Goal: Use online tool/utility: Utilize a website feature to perform a specific function

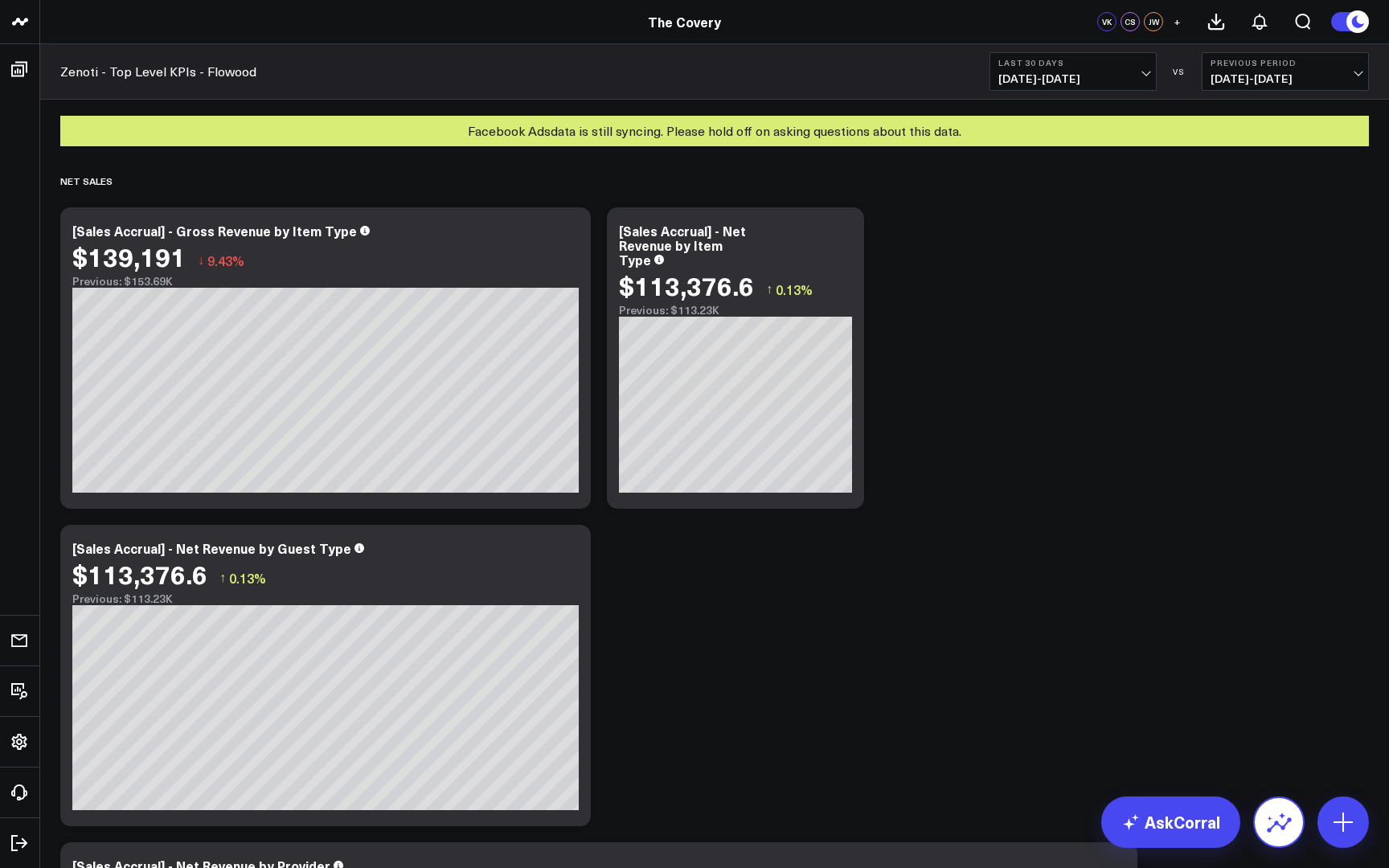
click at [1285, 823] on icon at bounding box center [1279, 822] width 25 height 25
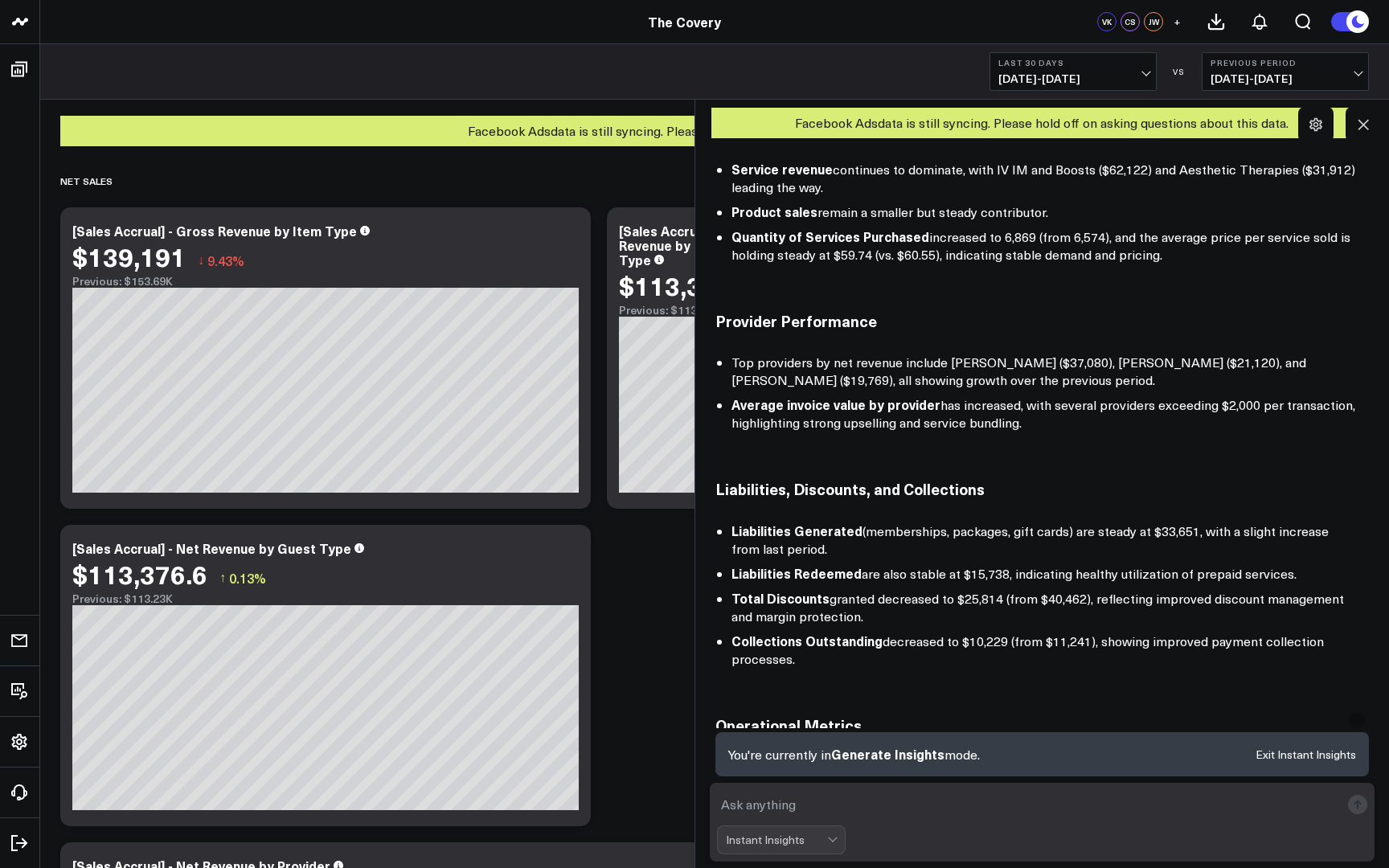
scroll to position [961, 0]
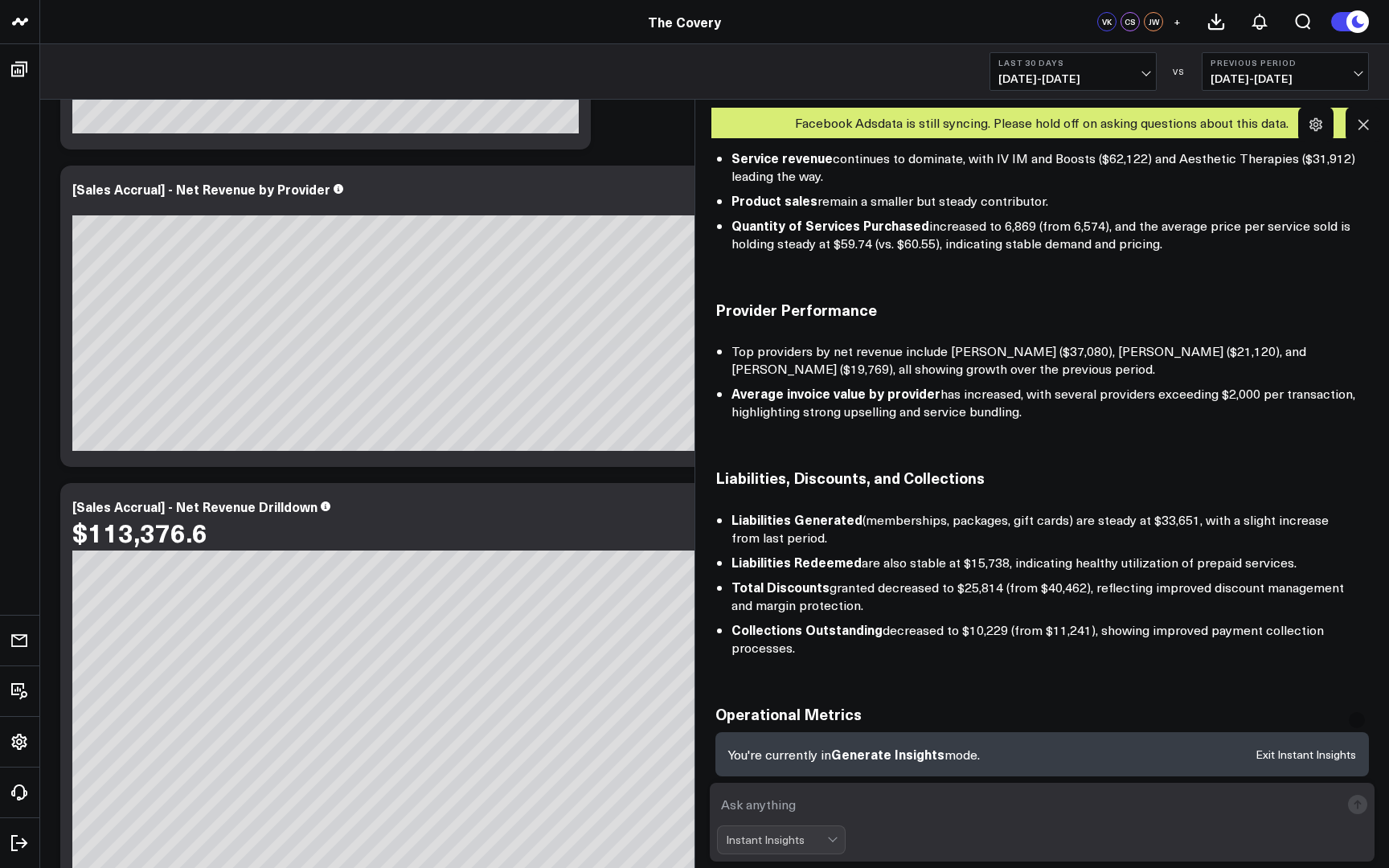
scroll to position [682, 0]
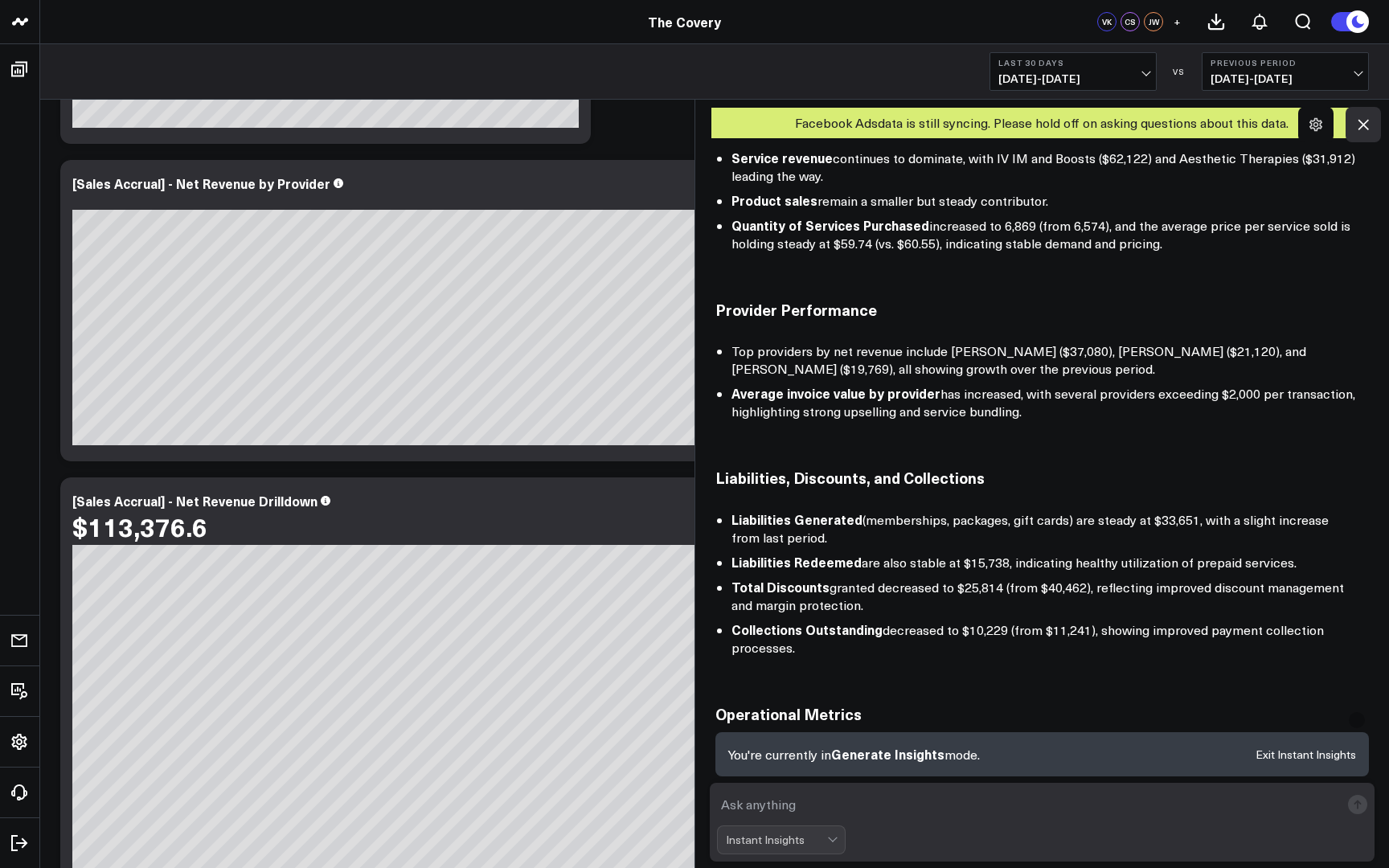
click at [1360, 128] on icon at bounding box center [1364, 124] width 10 height 10
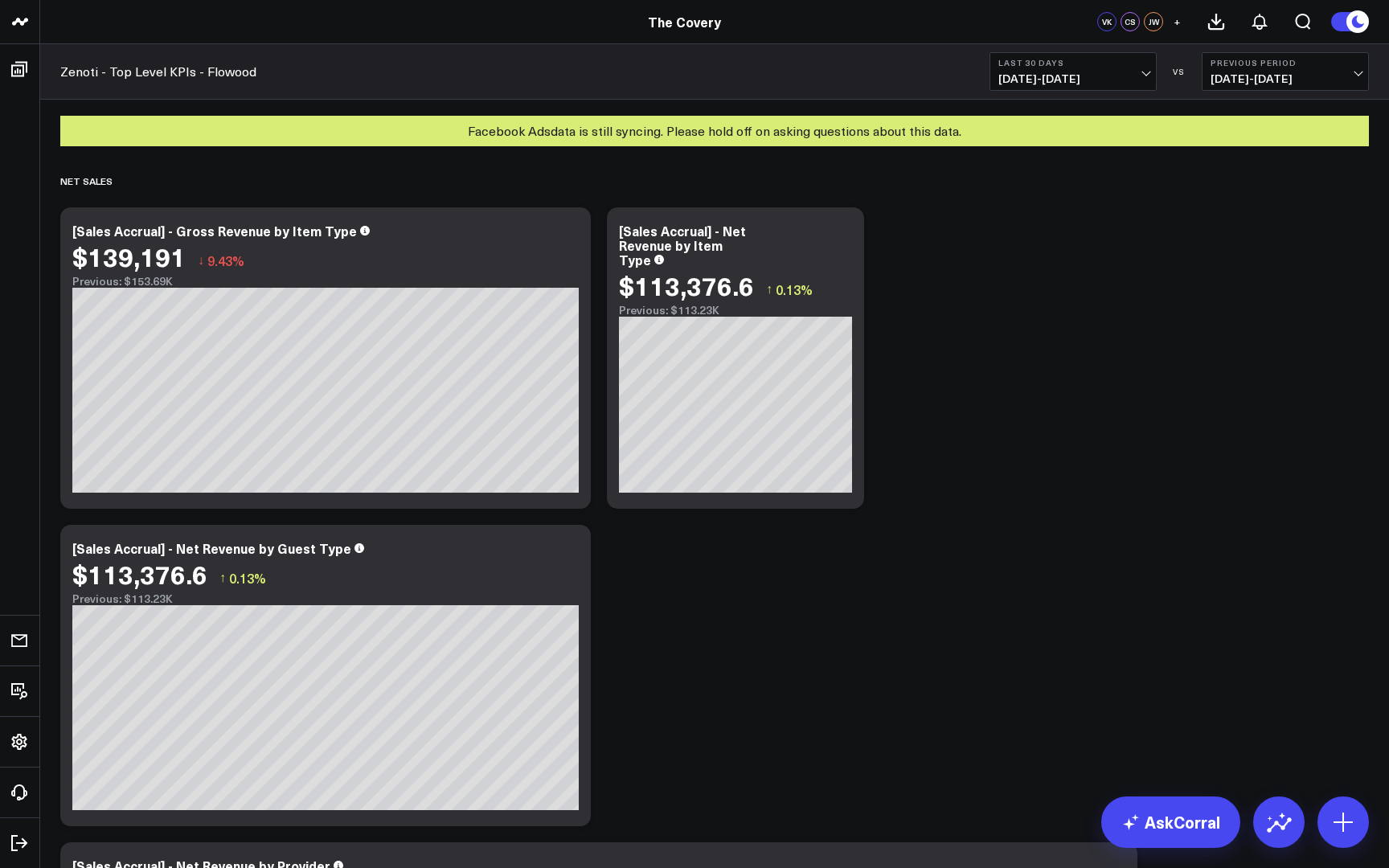
scroll to position [0, 0]
click at [1326, 821] on button at bounding box center [1344, 822] width 52 height 52
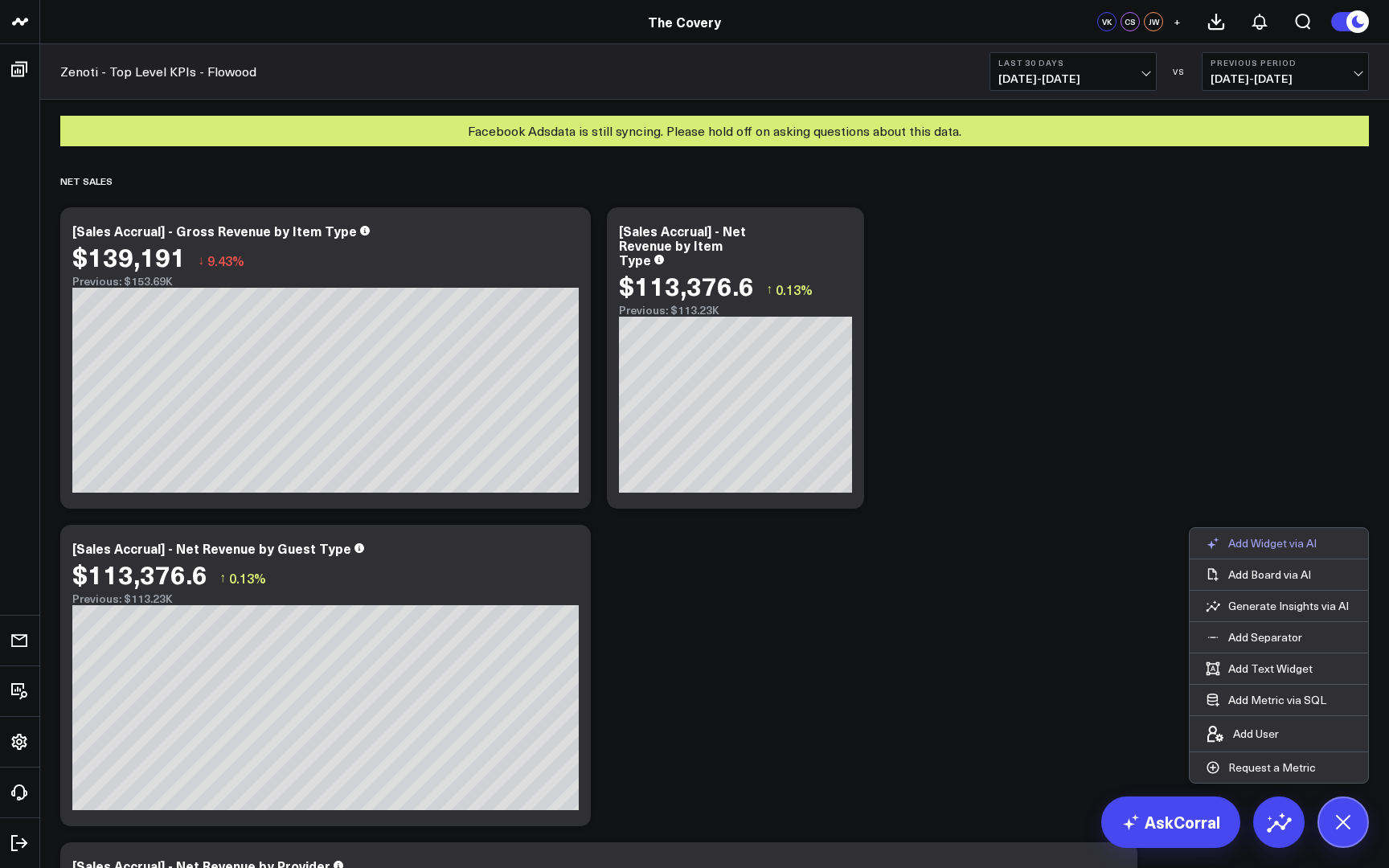
click at [1278, 547] on p "Add Widget via AI" at bounding box center [1273, 543] width 89 height 14
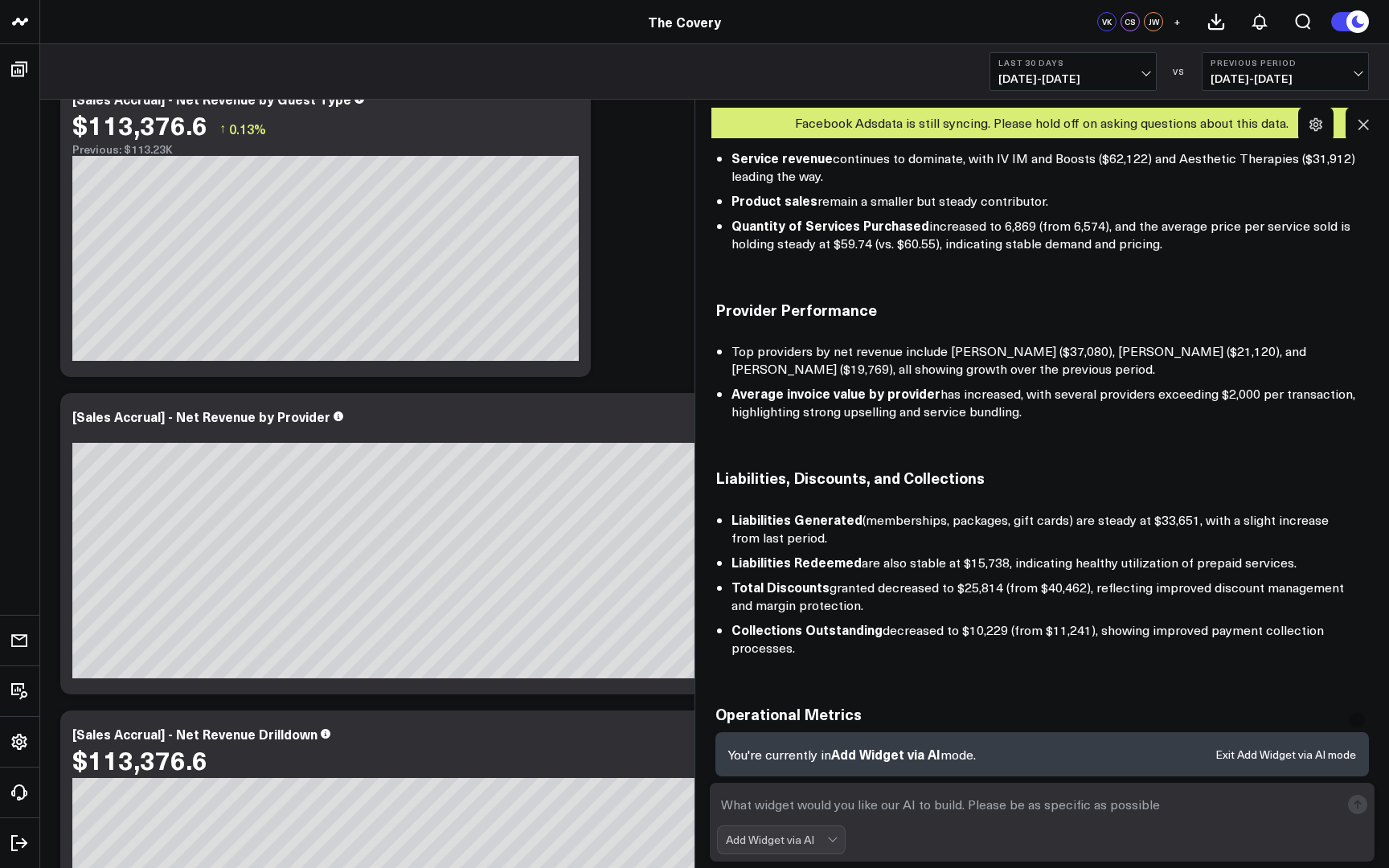
scroll to position [437, 0]
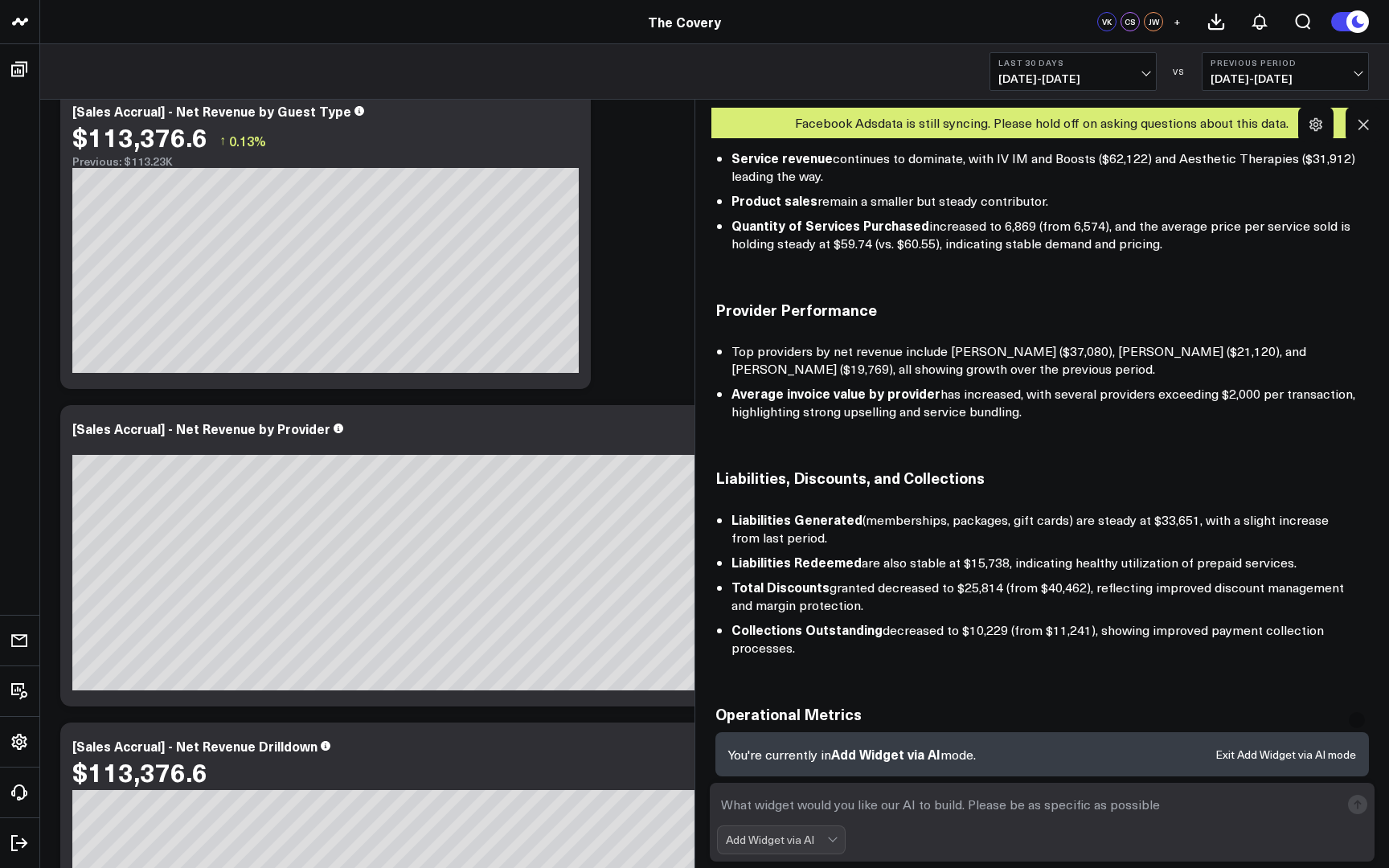
click at [884, 799] on textarea at bounding box center [1030, 804] width 624 height 29
drag, startPoint x: 802, startPoint y: 798, endPoint x: 881, endPoint y: 801, distance: 79.1
click at [881, 799] on textarea "Add a widget broken down by Revenu" at bounding box center [1030, 804] width 624 height 29
click at [908, 801] on textarea "Add a widget broken down by Revenu" at bounding box center [1030, 804] width 624 height 29
drag, startPoint x: 953, startPoint y: 799, endPoint x: 800, endPoint y: 799, distance: 153.0
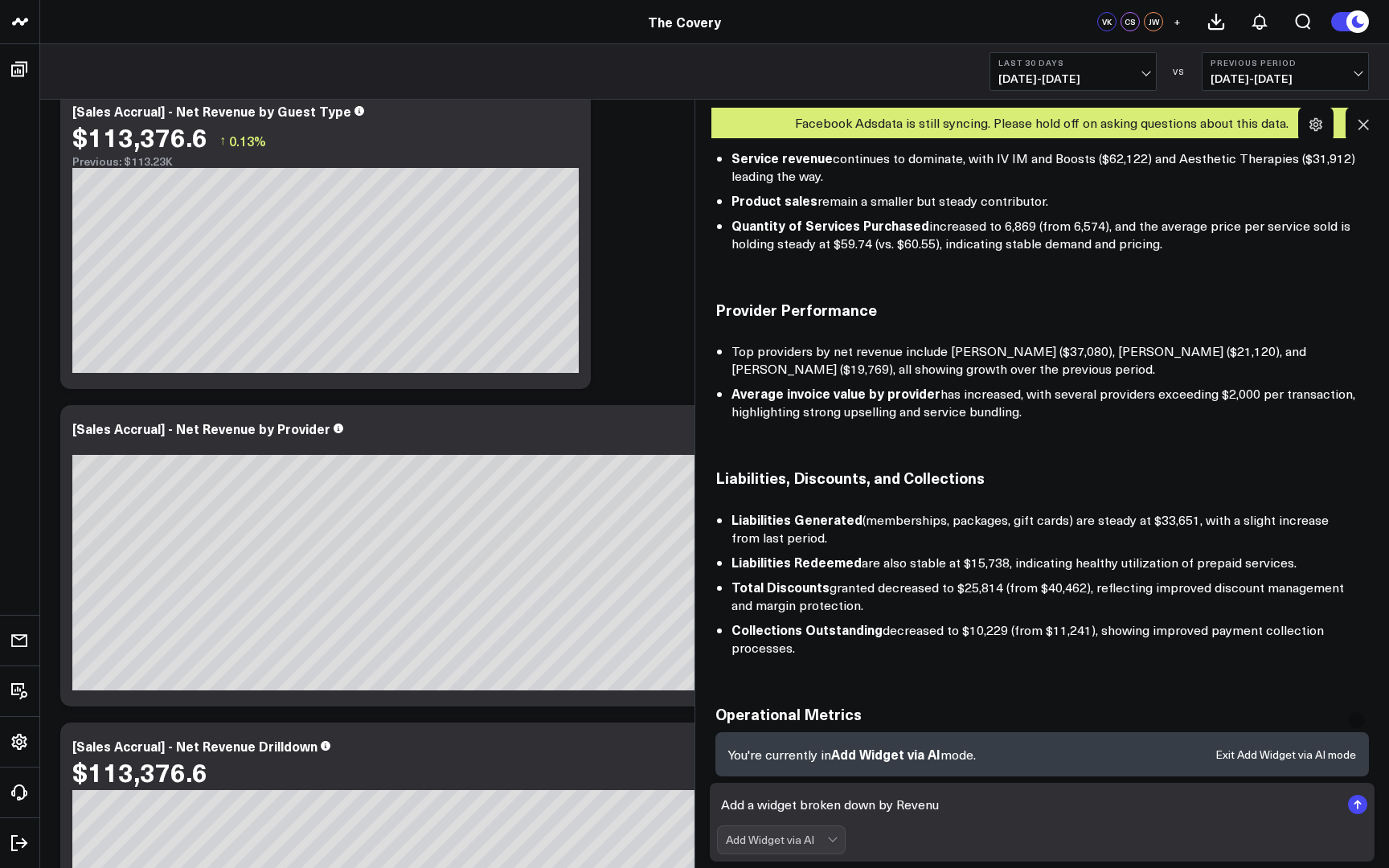
click at [800, 799] on textarea "Add a widget broken down by Revenu" at bounding box center [1030, 804] width 624 height 29
type textarea "Add a widget for revenue for each service"
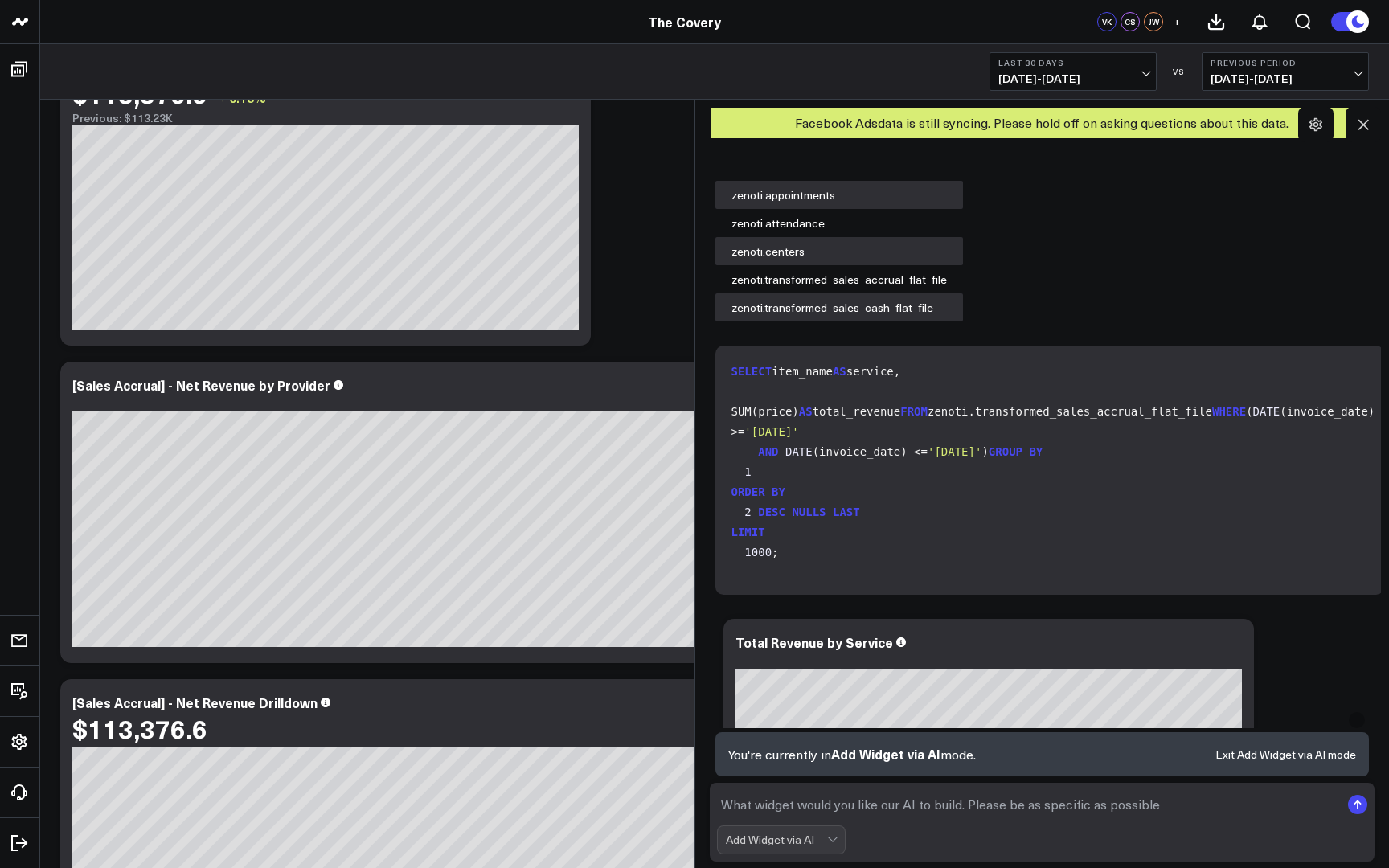
scroll to position [2027, 0]
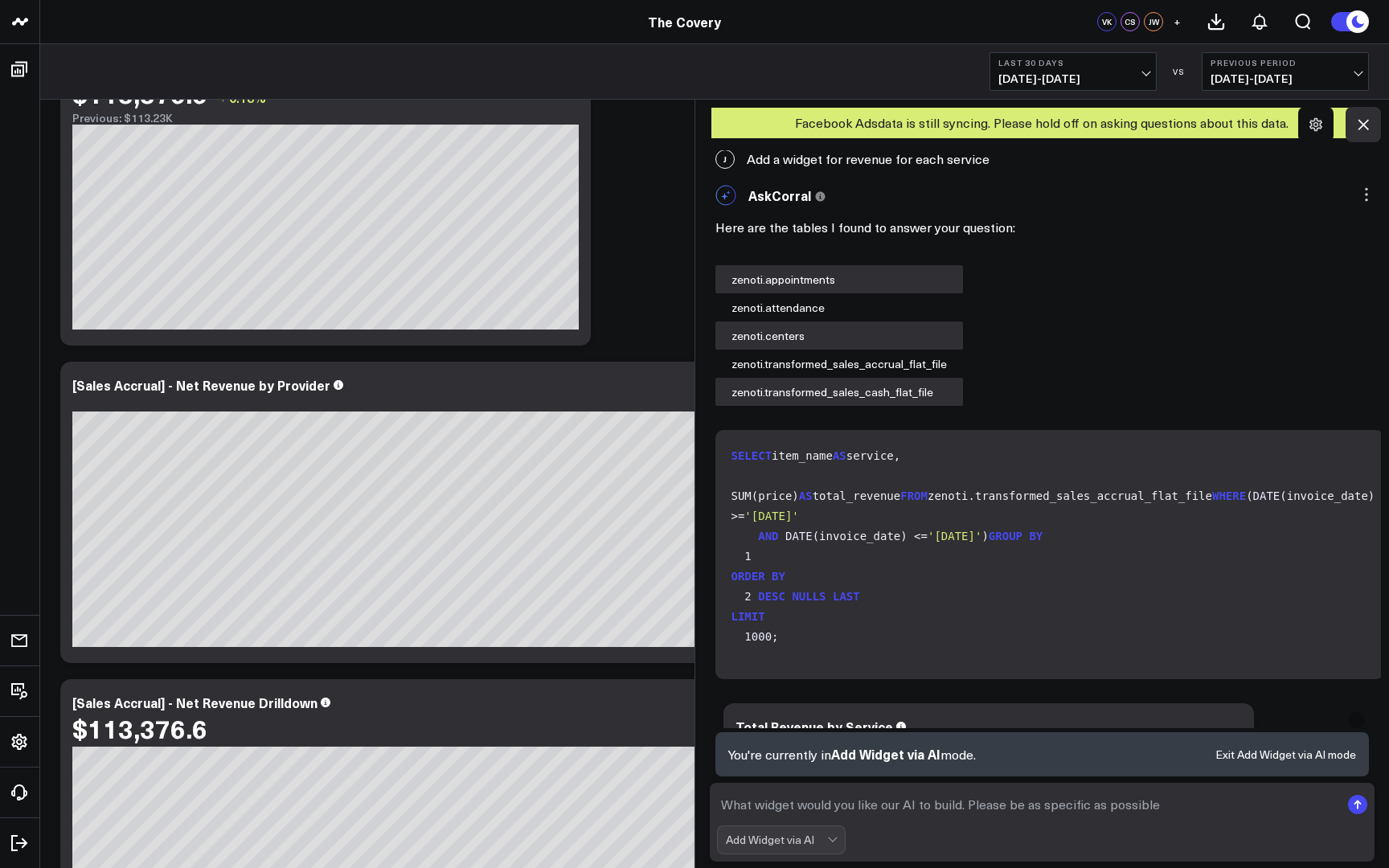
click at [1364, 123] on icon at bounding box center [1364, 124] width 10 height 10
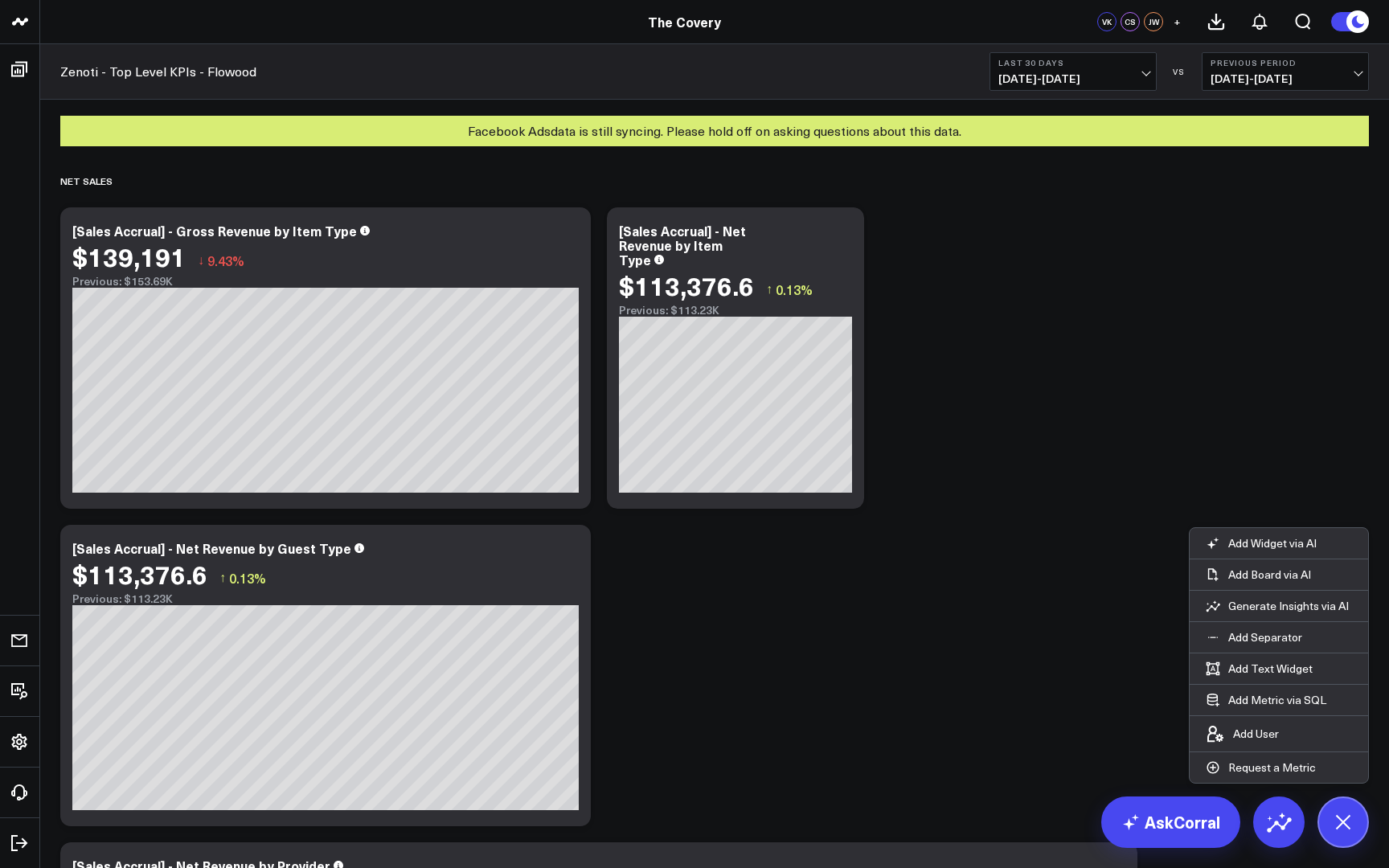
scroll to position [0, 0]
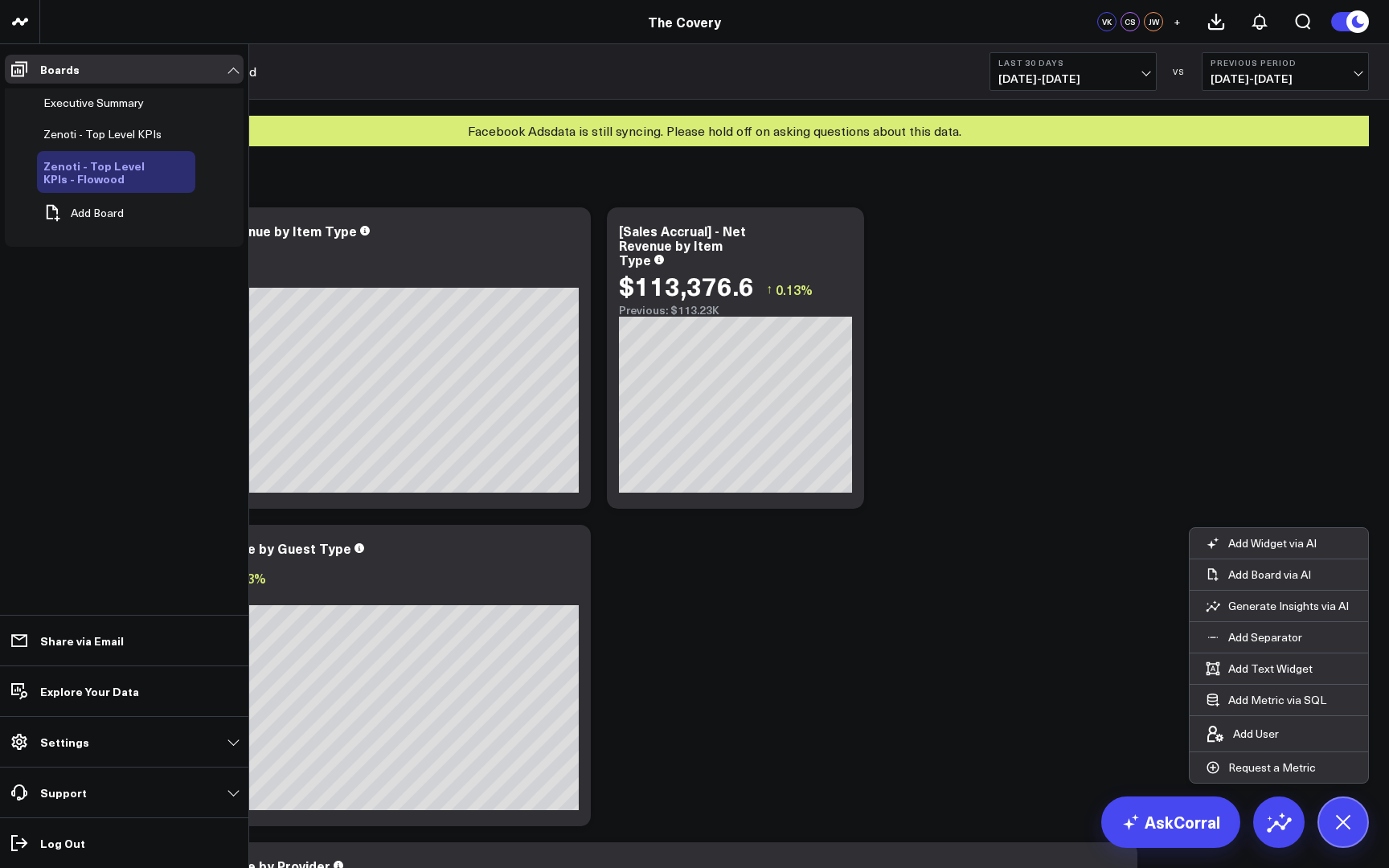
click at [131, 172] on span "Zenoti - Top Level KPIs - Flowood" at bounding box center [93, 172] width 101 height 29
click at [57, 697] on p "Explore Your Data" at bounding box center [90, 691] width 99 height 13
click at [167, 739] on link "Settings" at bounding box center [124, 742] width 239 height 29
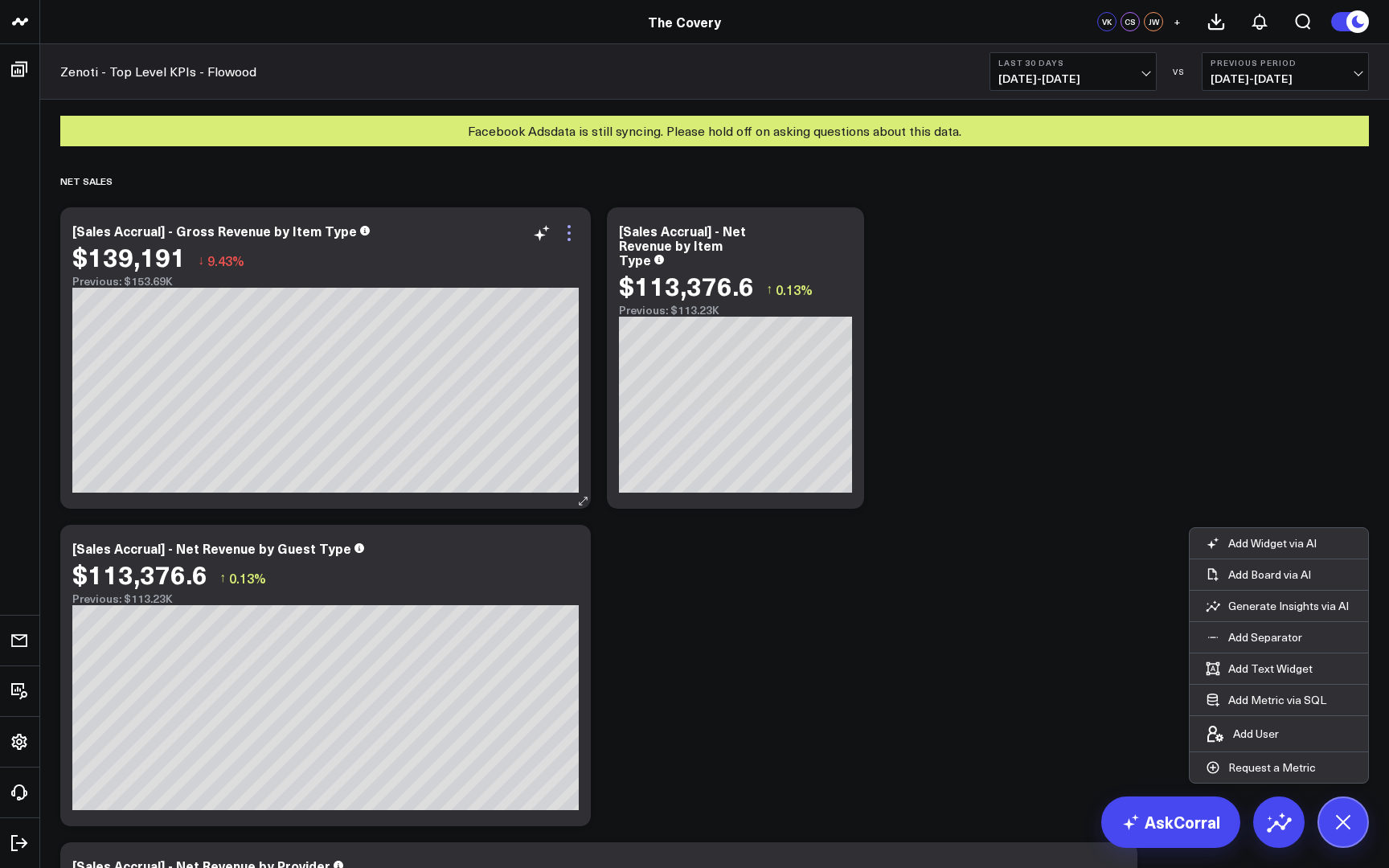
click at [578, 237] on icon at bounding box center [569, 233] width 19 height 19
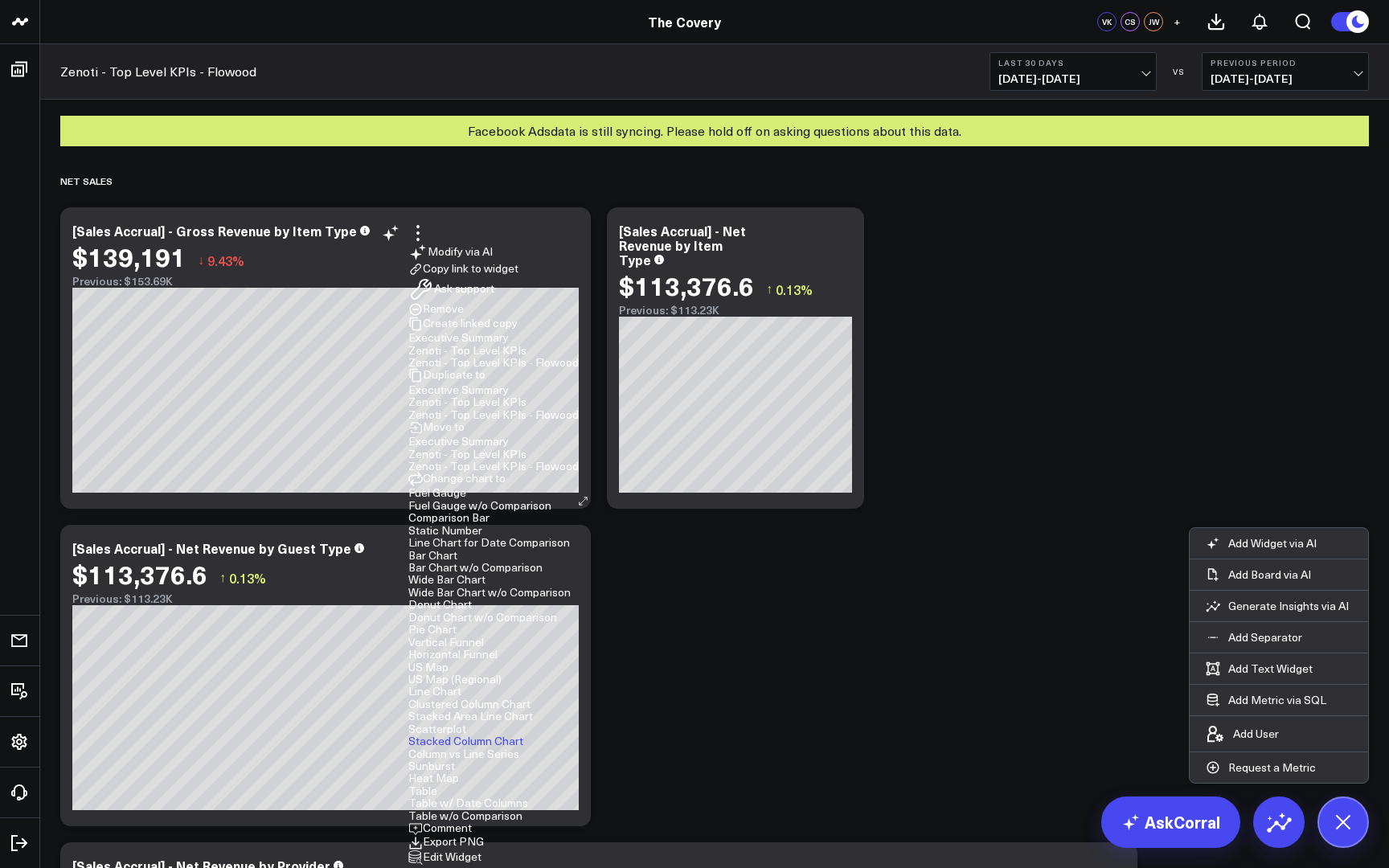
click at [433, 225] on div "[Sales Accrual] - Gross Revenue by Item Type" at bounding box center [325, 230] width 506 height 14
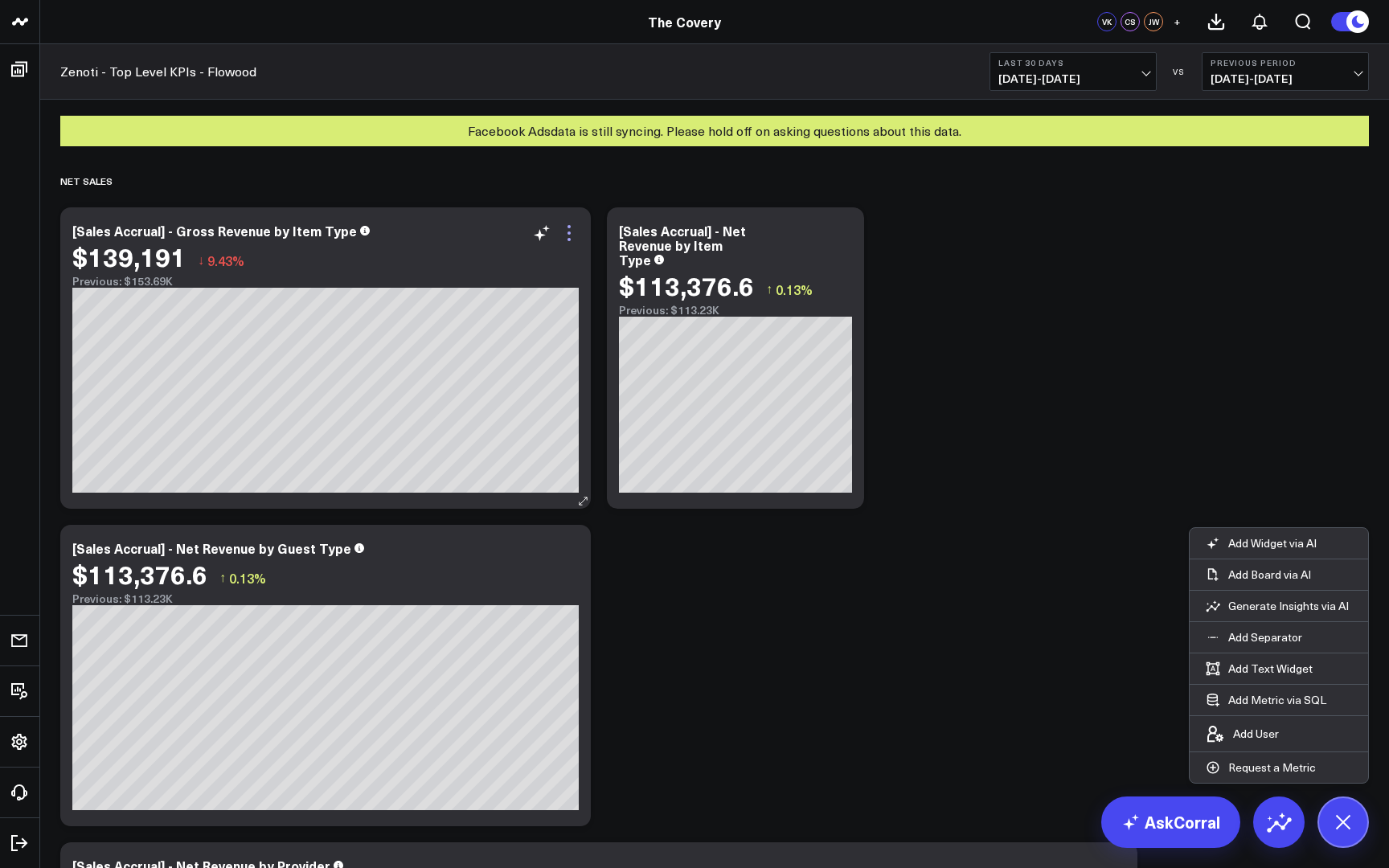
click at [571, 241] on icon at bounding box center [569, 233] width 19 height 19
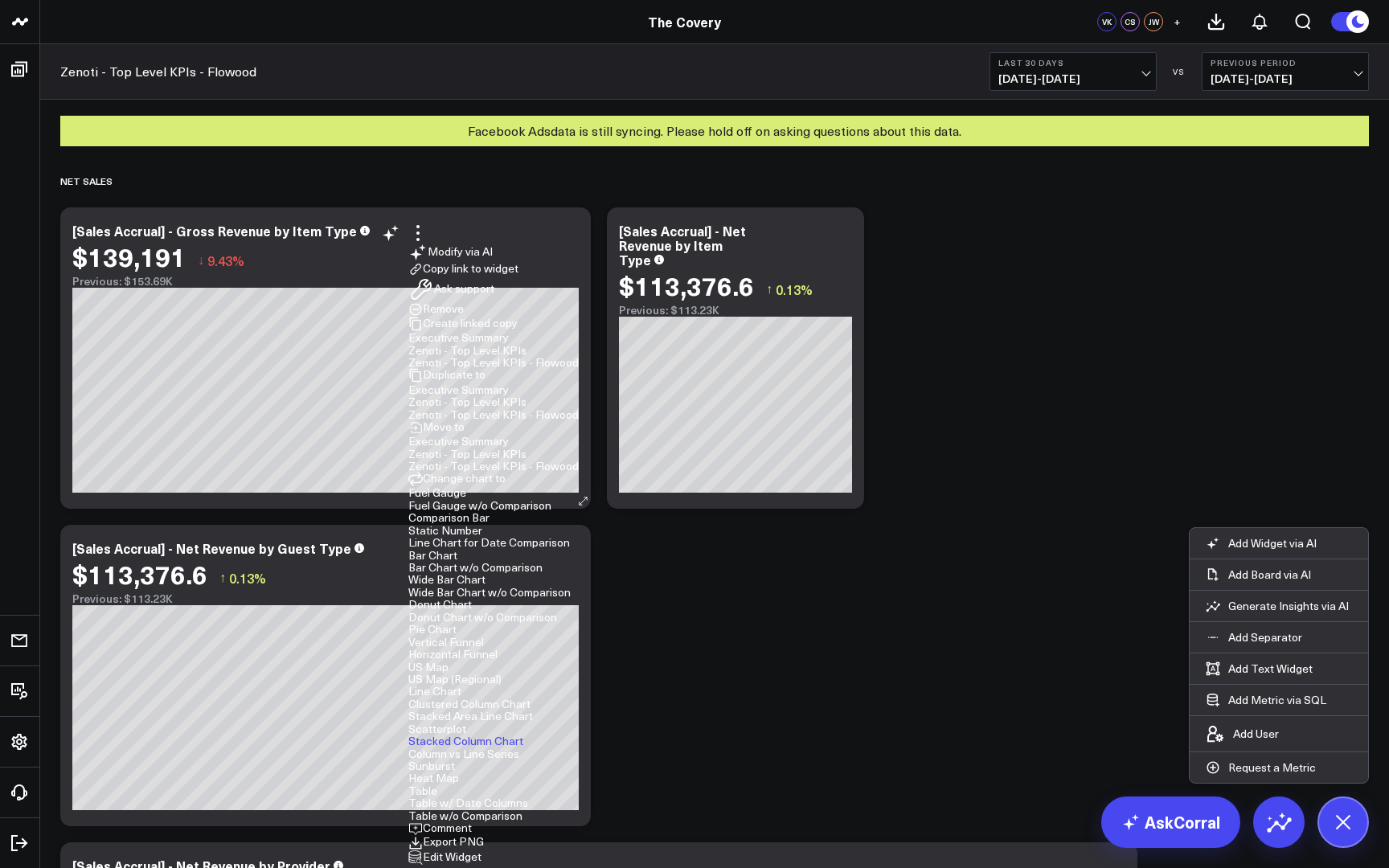
click at [397, 500] on div "[Sales Accrual] - Gross Revenue by Item Type $139,191 ↓ 9.43% Previous: $153.69…" at bounding box center [325, 358] width 531 height 302
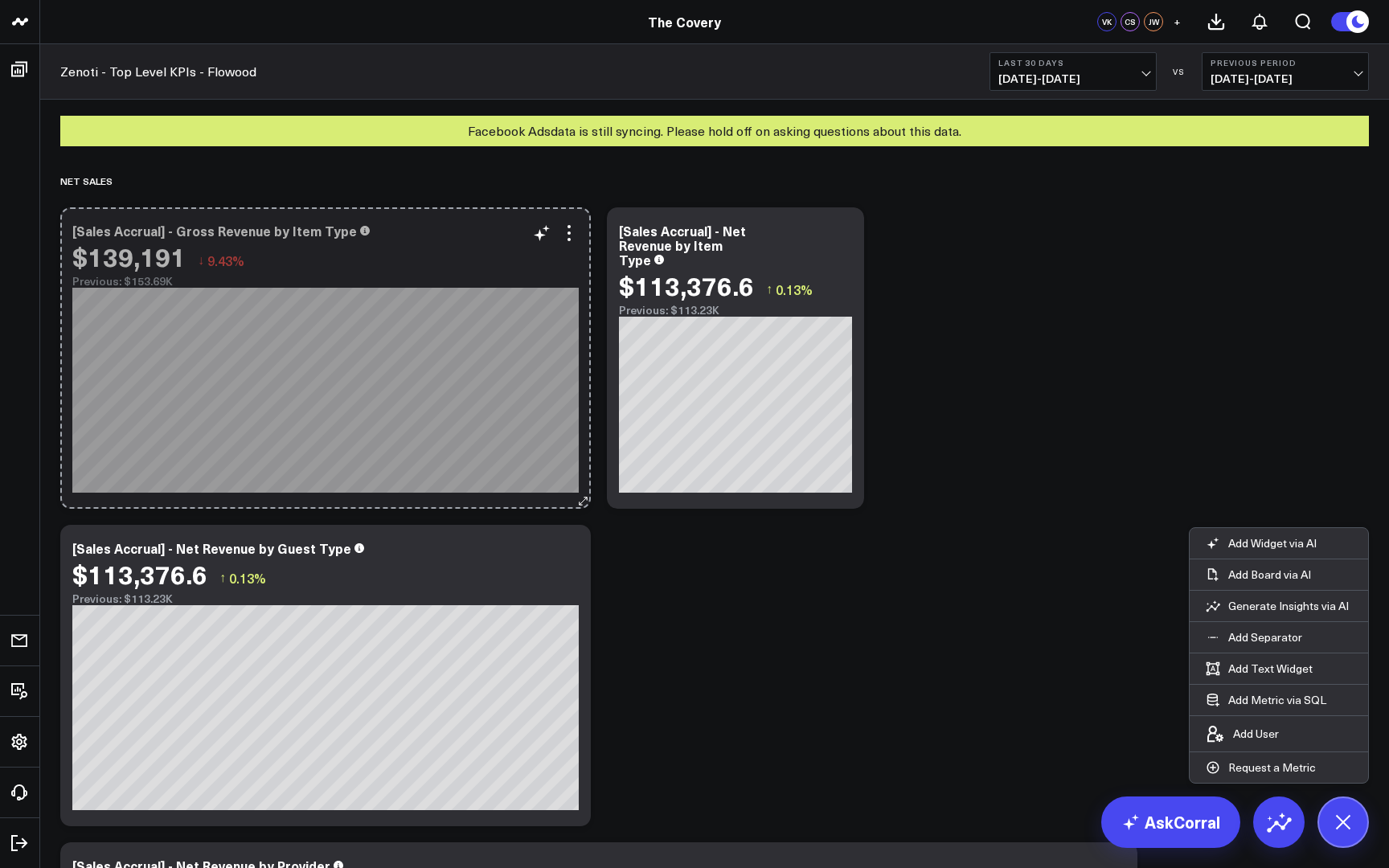
click at [590, 501] on button at bounding box center [583, 500] width 16 height 16
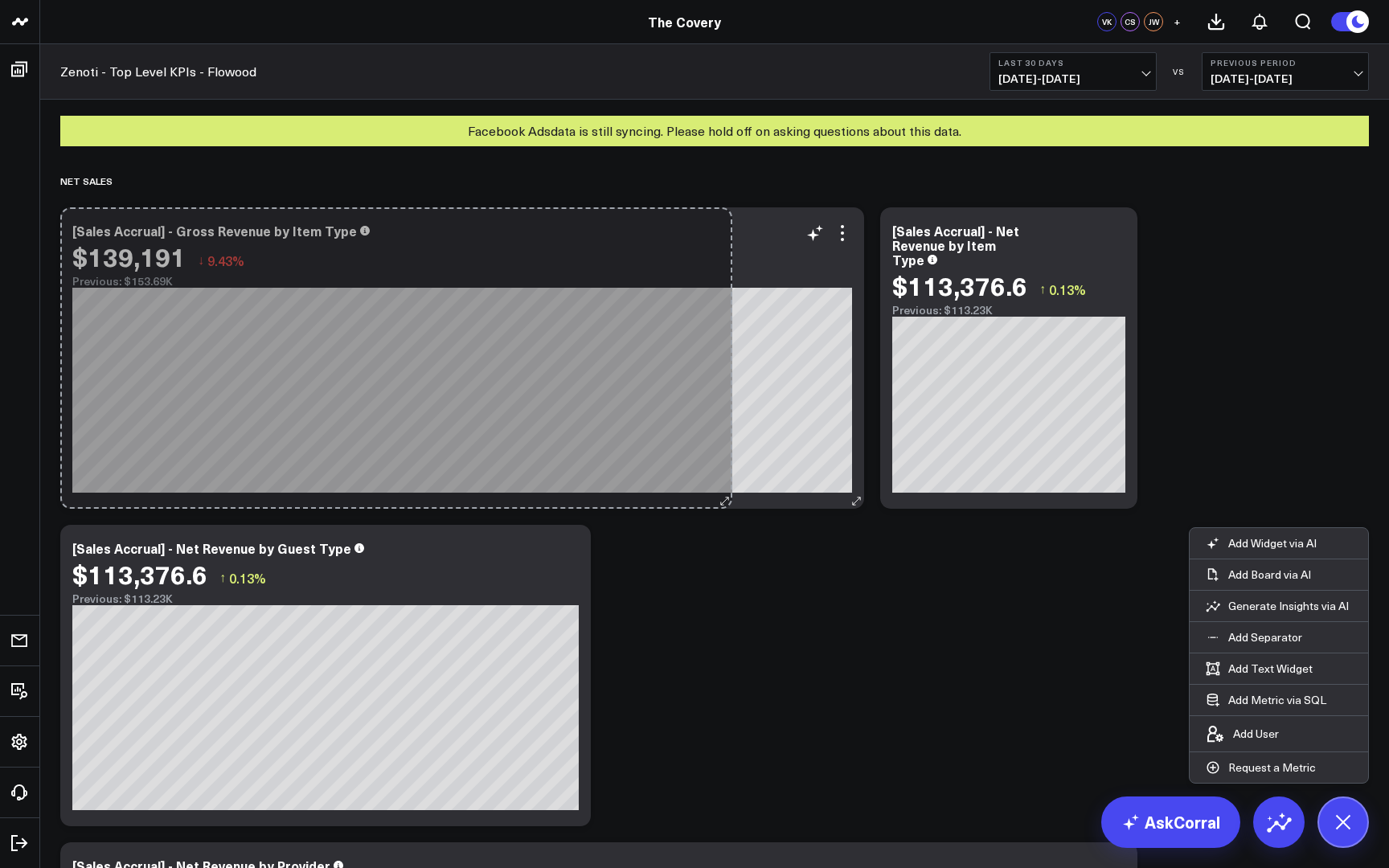
drag, startPoint x: 585, startPoint y: 500, endPoint x: 725, endPoint y: 496, distance: 140.1
click at [726, 496] on div "[Sales Accrual] - Gross Revenue by Item Type $139,191 ↓ 9.43% Previous: $153.69…" at bounding box center [462, 358] width 804 height 302
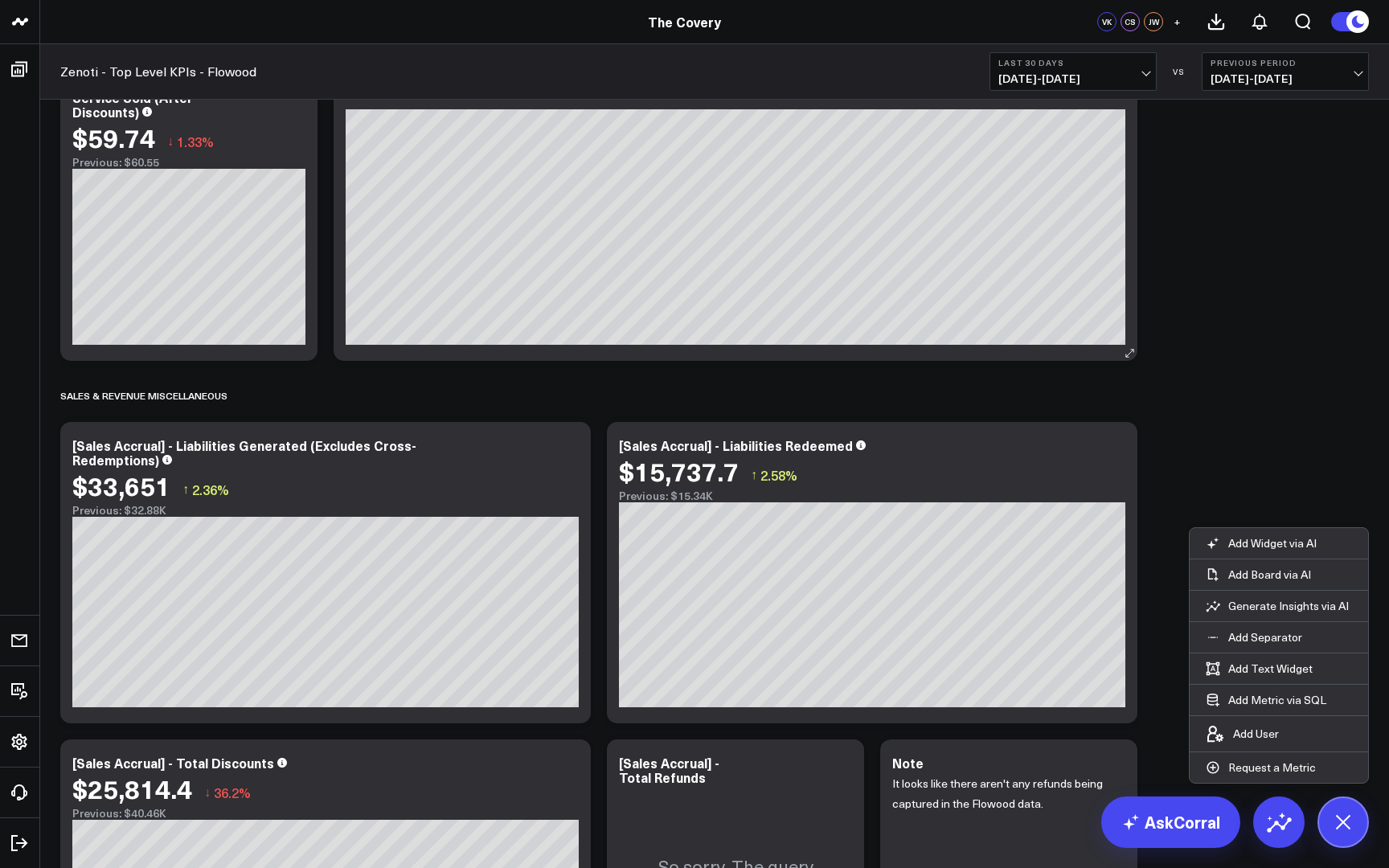
scroll to position [1995, 0]
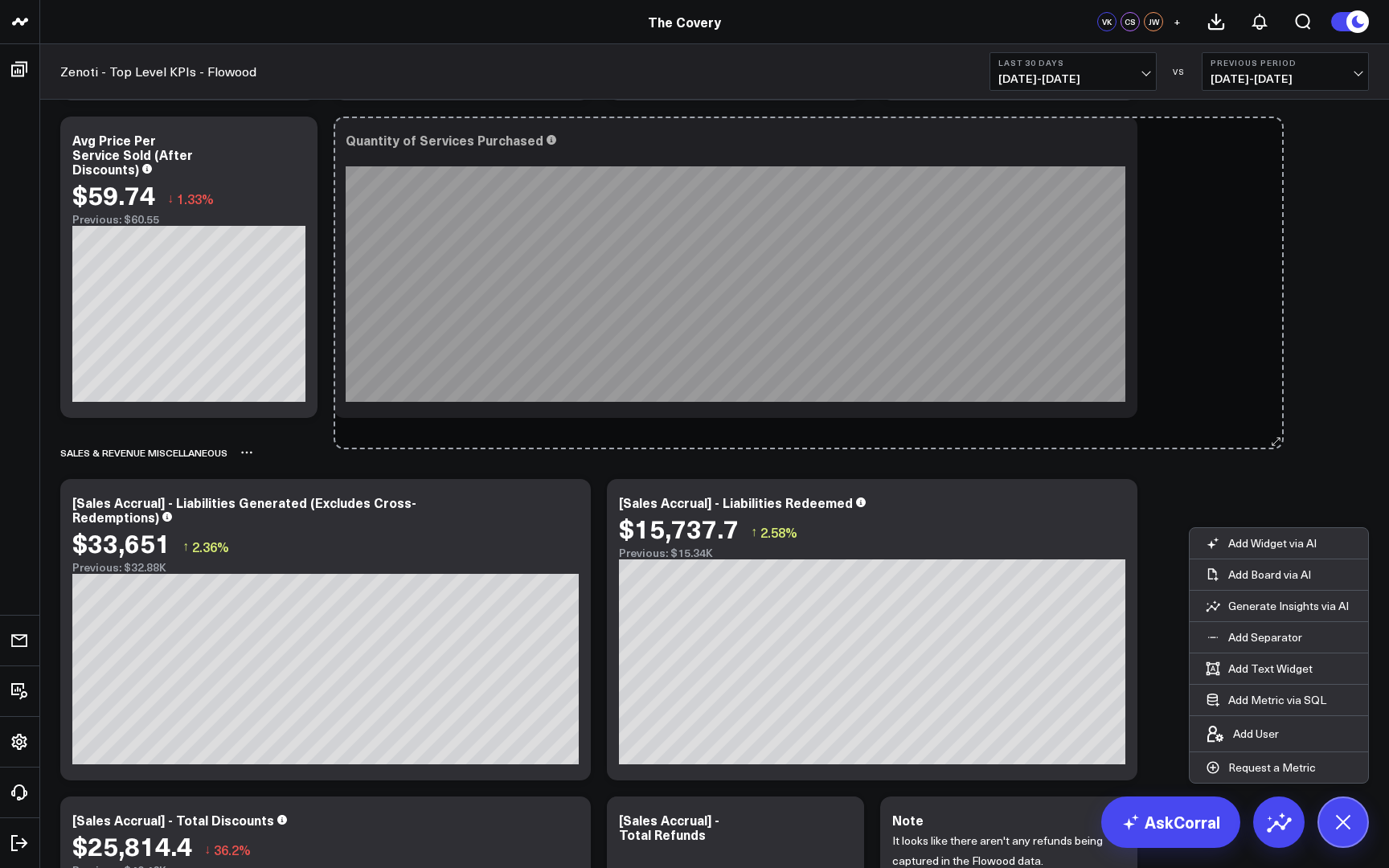
drag, startPoint x: 1131, startPoint y: 414, endPoint x: 1280, endPoint y: 447, distance: 152.6
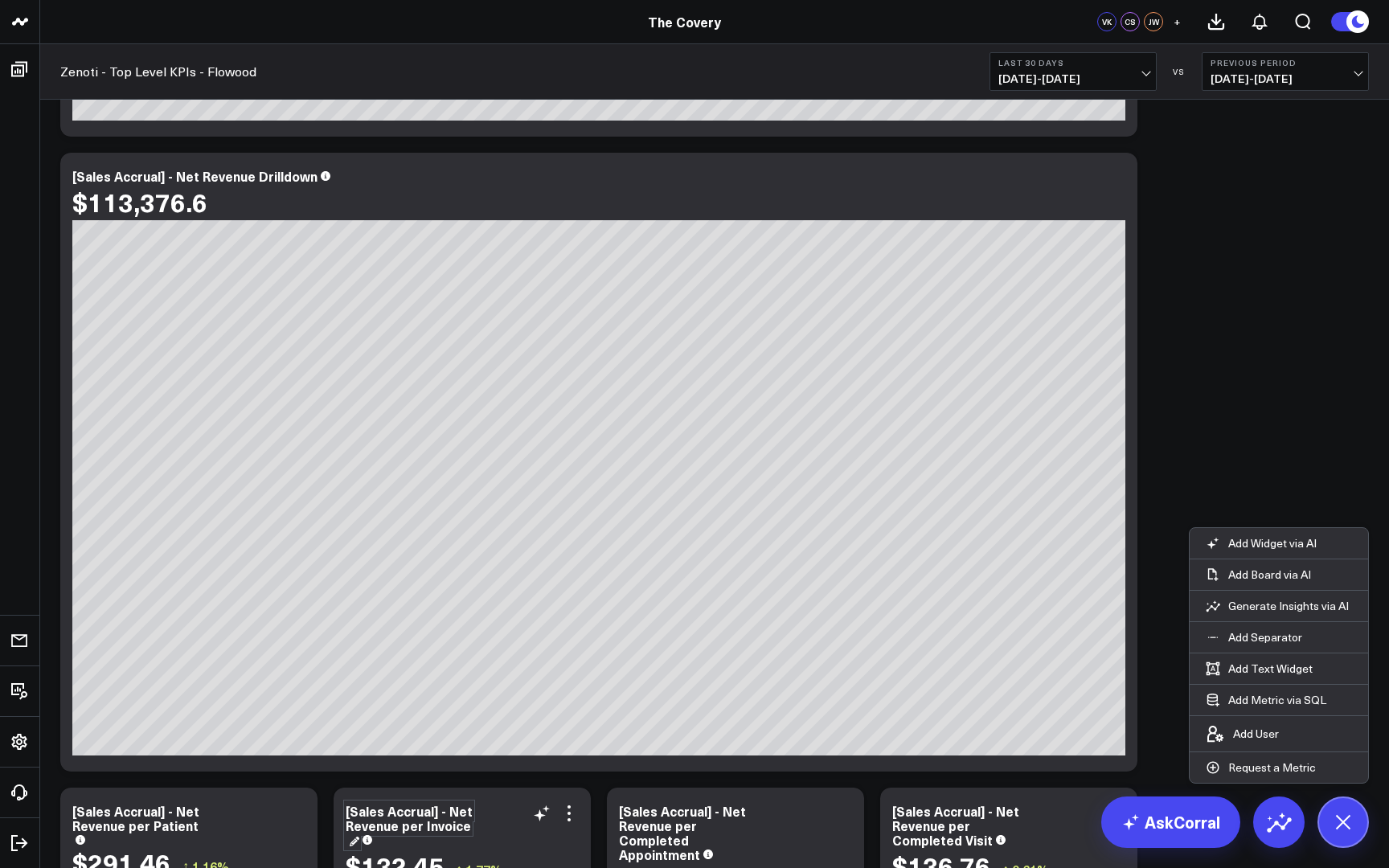
scroll to position [1005, 0]
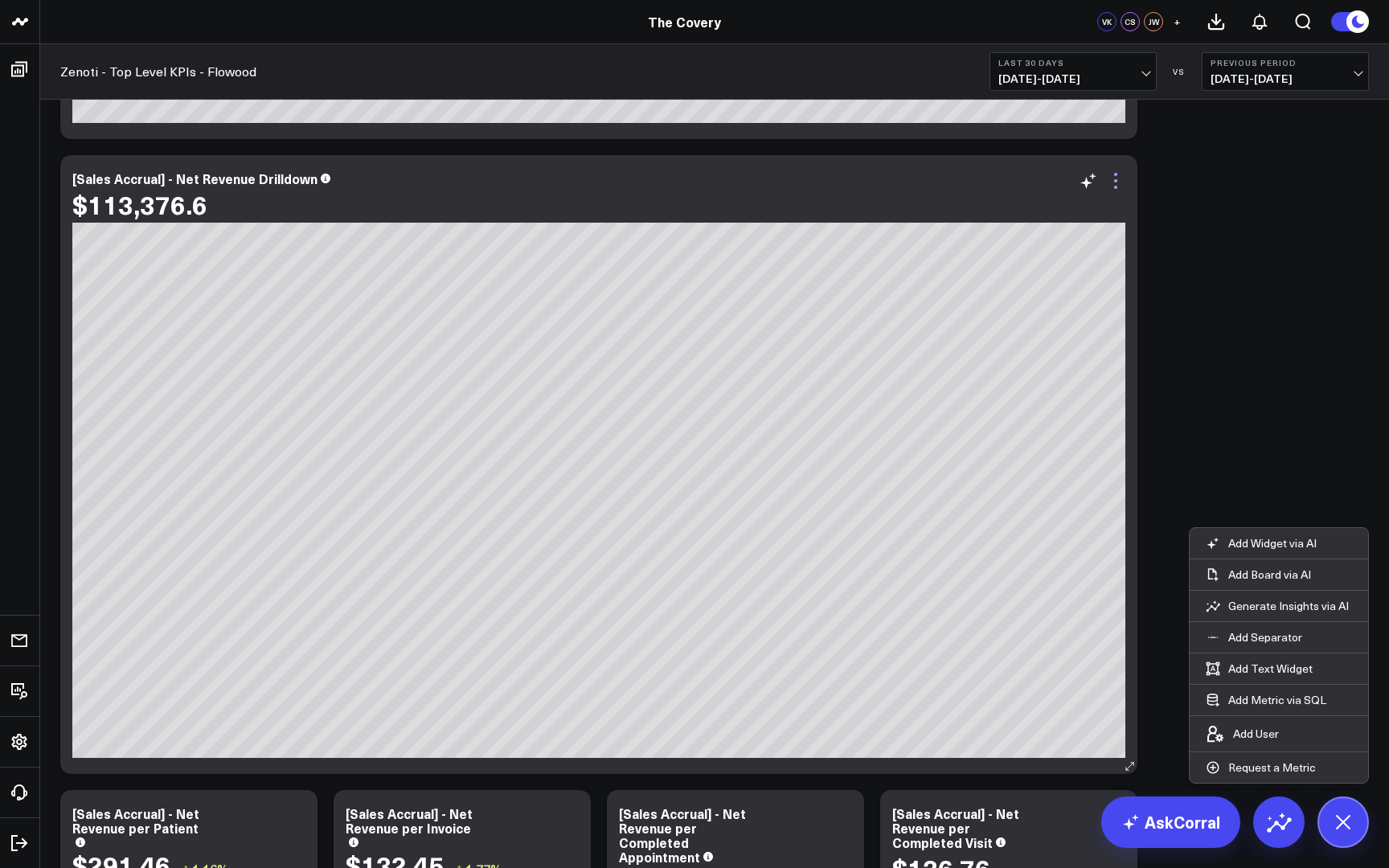
click at [1123, 188] on icon at bounding box center [1116, 181] width 19 height 19
click at [955, 571] on button "Pie Chart" at bounding box center [979, 577] width 48 height 11
click at [1113, 188] on icon at bounding box center [1116, 181] width 19 height 19
click at [955, 719] on button "Sunburst" at bounding box center [978, 713] width 46 height 11
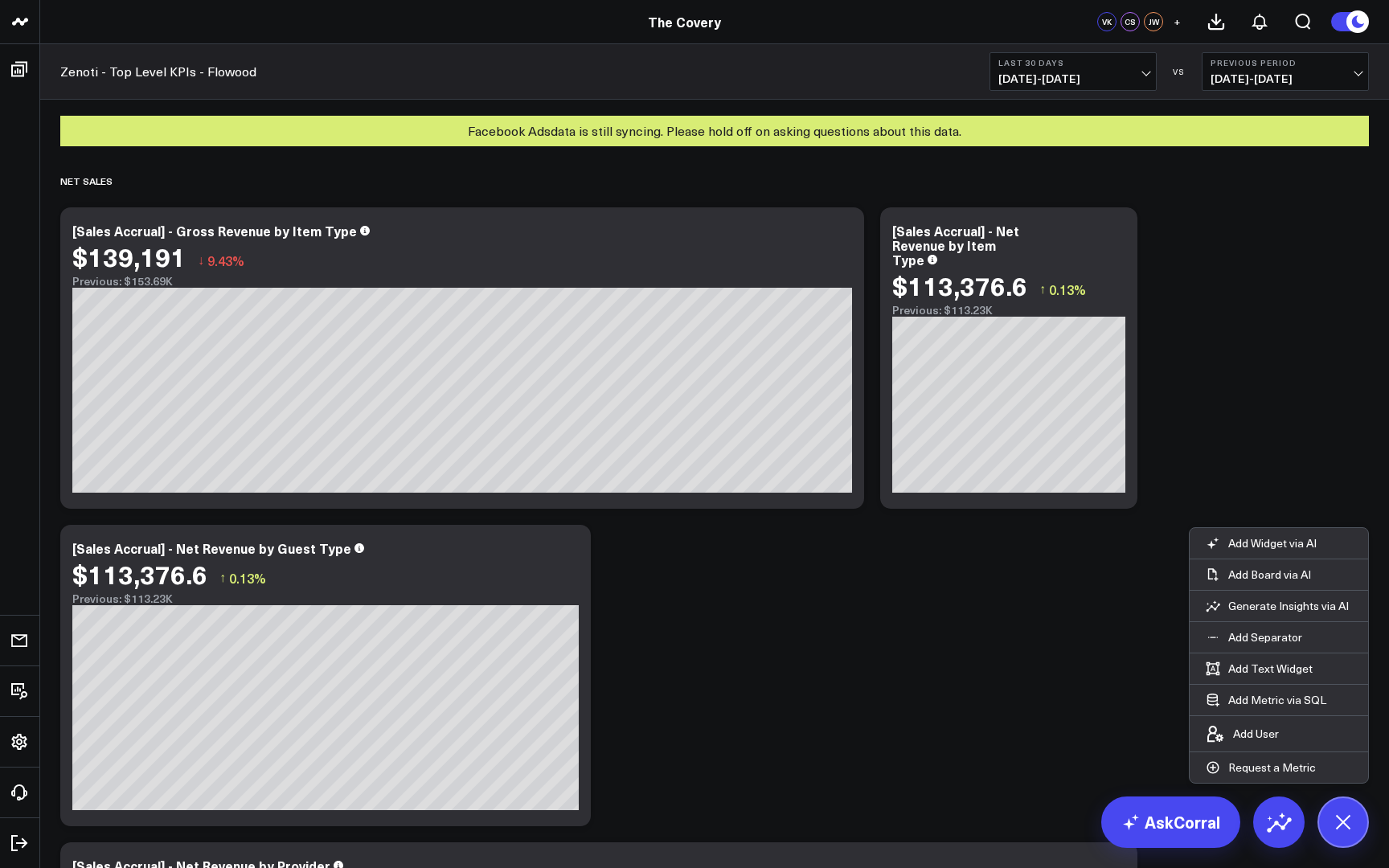
scroll to position [0, 0]
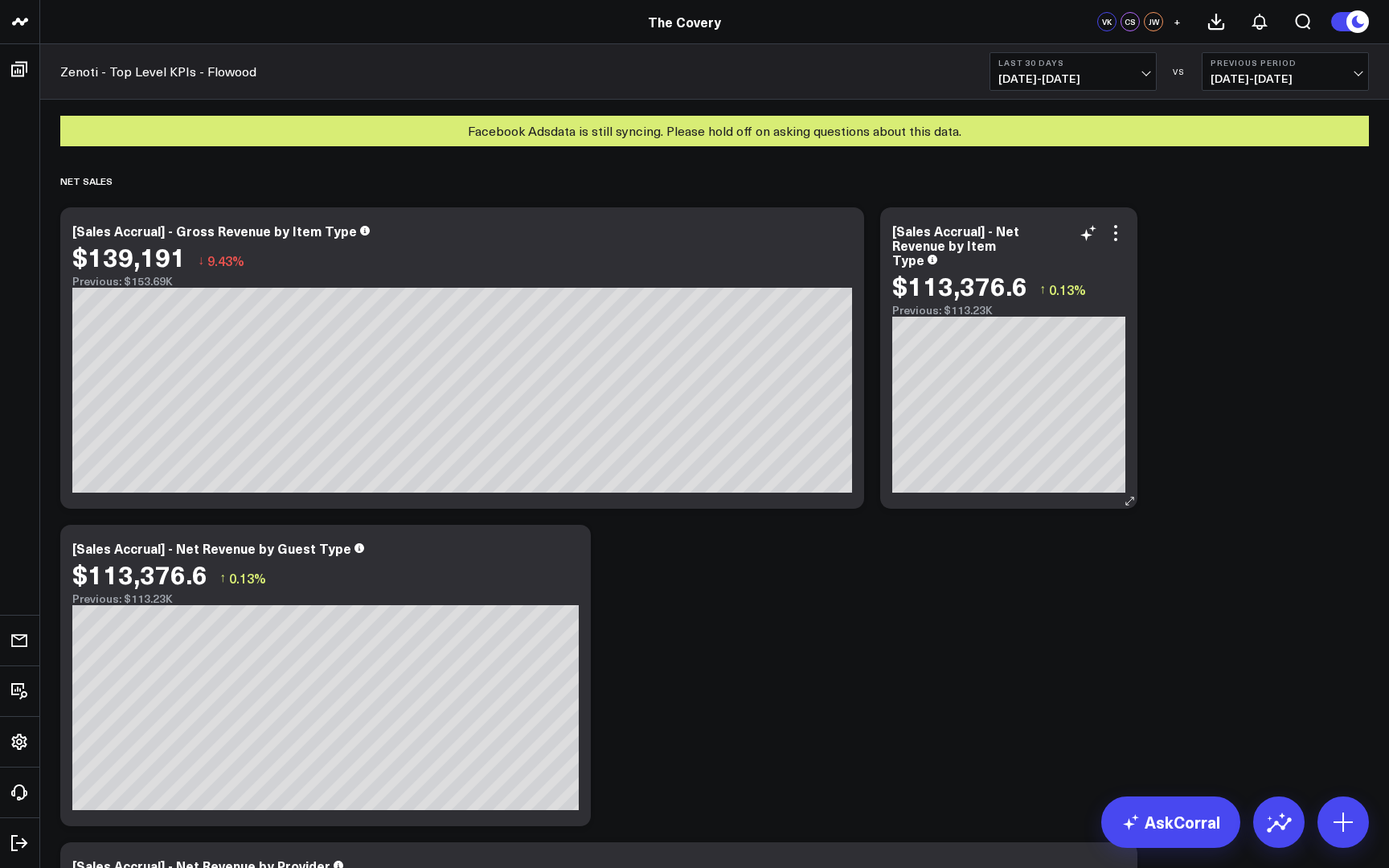
click at [1133, 504] on icon at bounding box center [1130, 500] width 12 height 12
click at [1129, 500] on icon at bounding box center [1130, 500] width 12 height 12
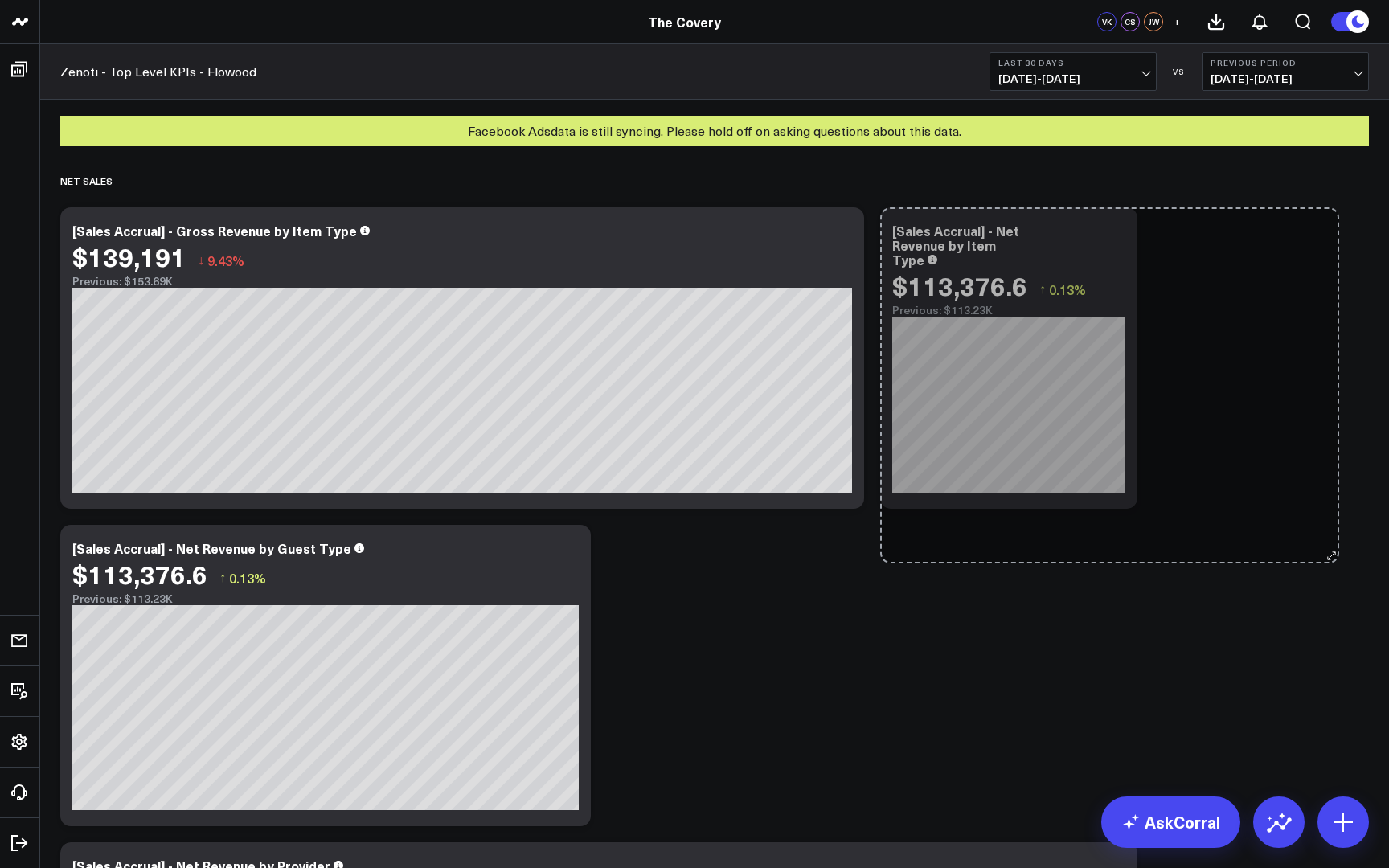
drag, startPoint x: 1129, startPoint y: 500, endPoint x: 1333, endPoint y: 555, distance: 211.3
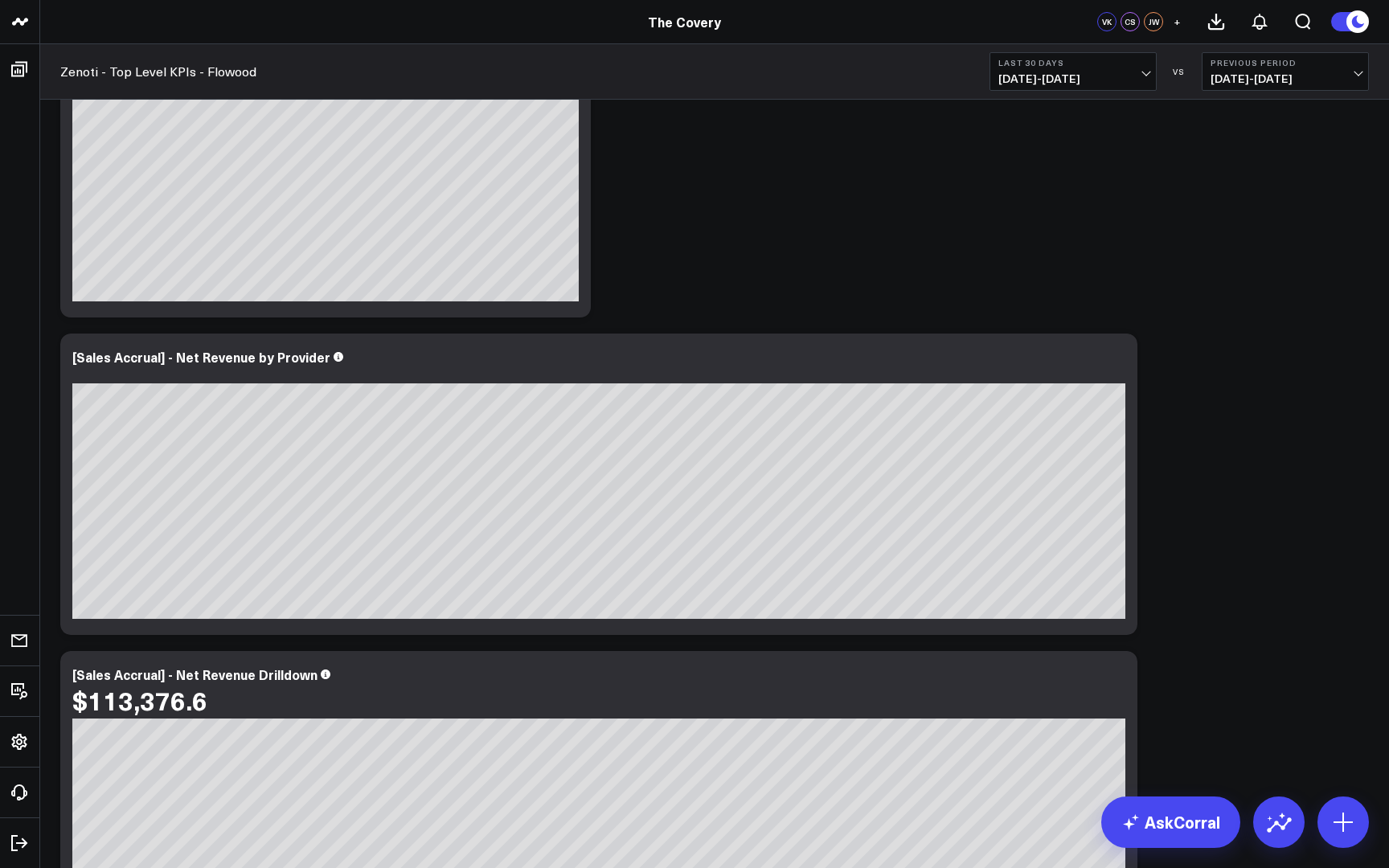
scroll to position [430, 0]
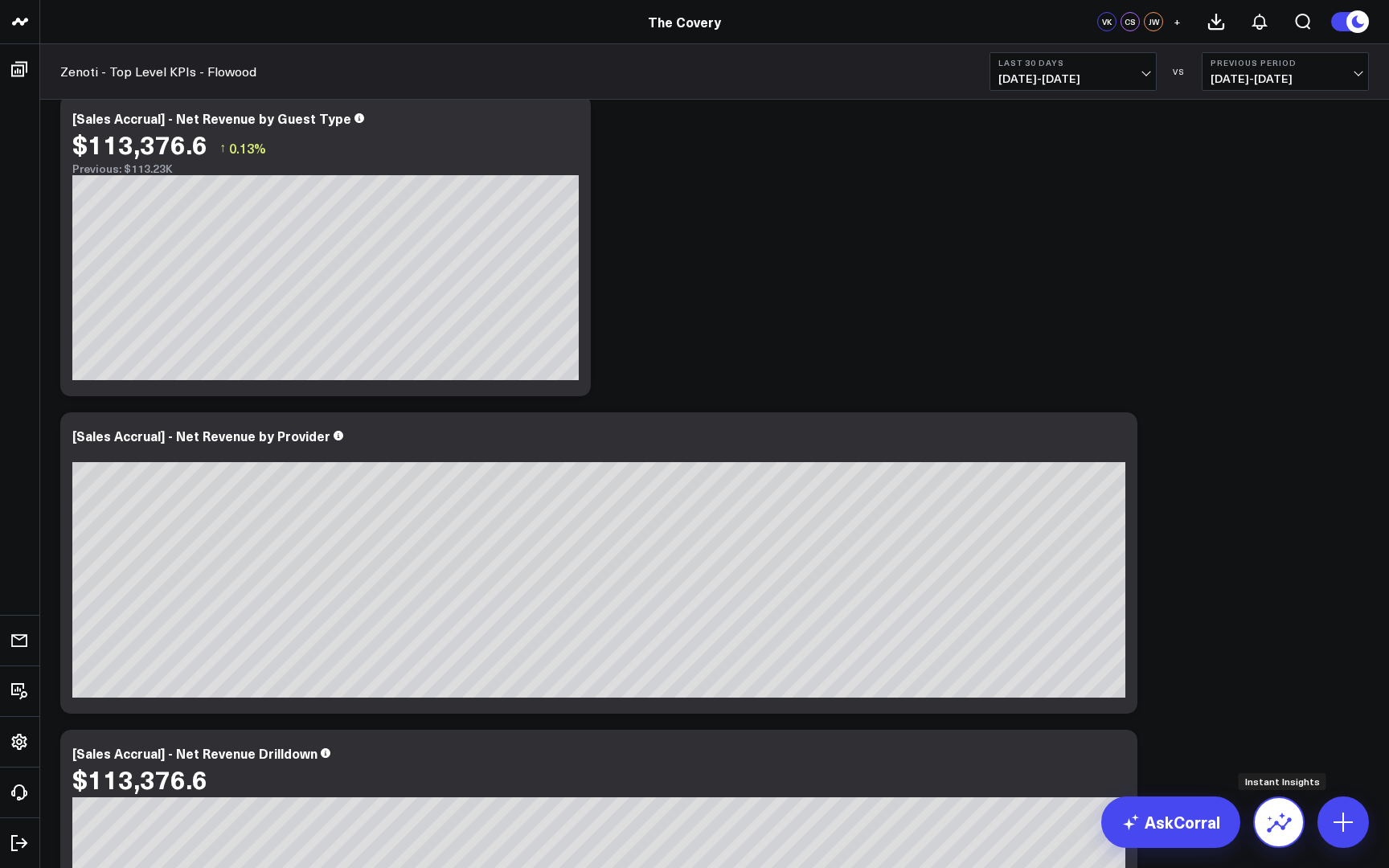
click at [1276, 832] on icon at bounding box center [1279, 822] width 25 height 25
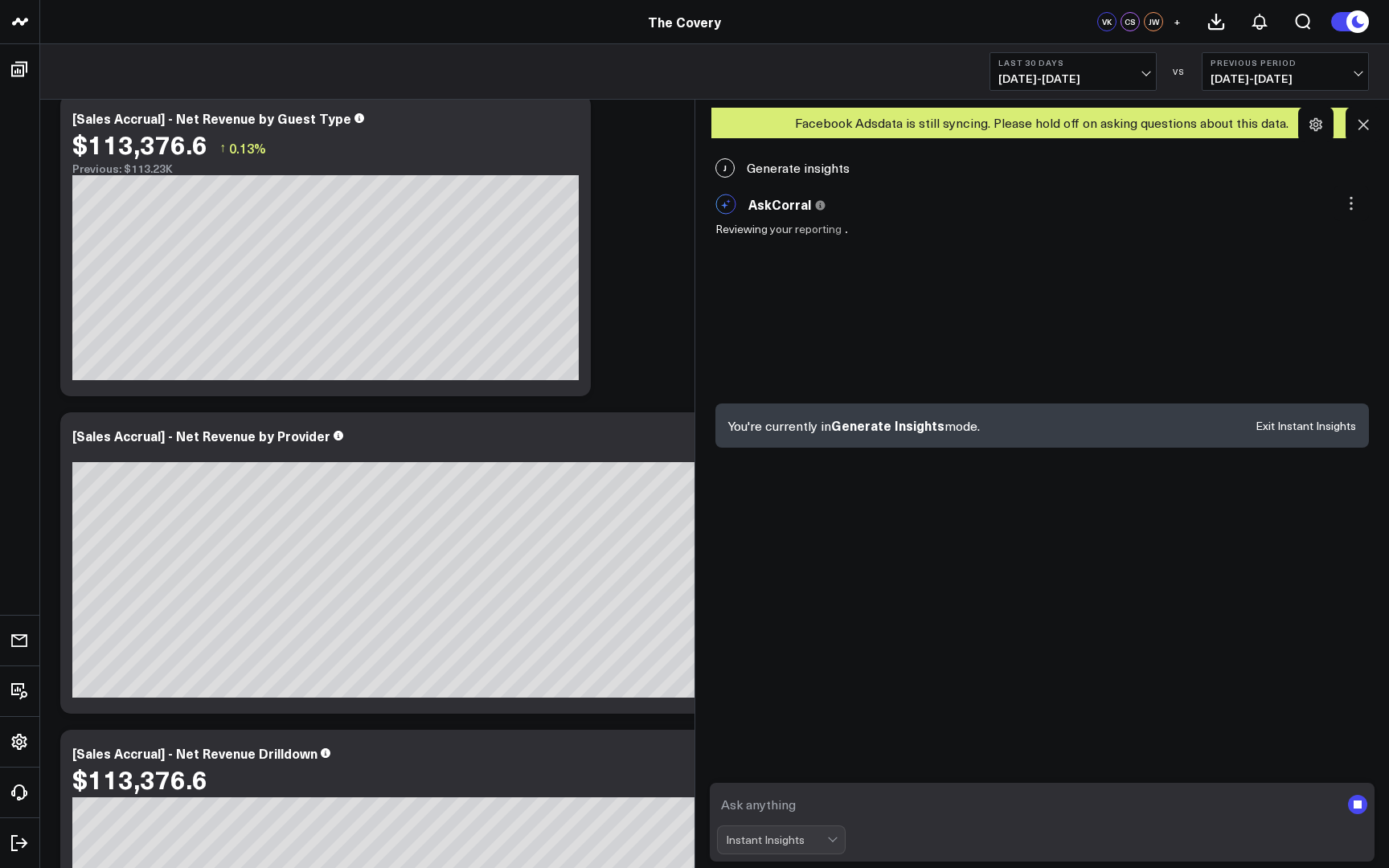
click at [767, 797] on textarea at bounding box center [1030, 804] width 624 height 29
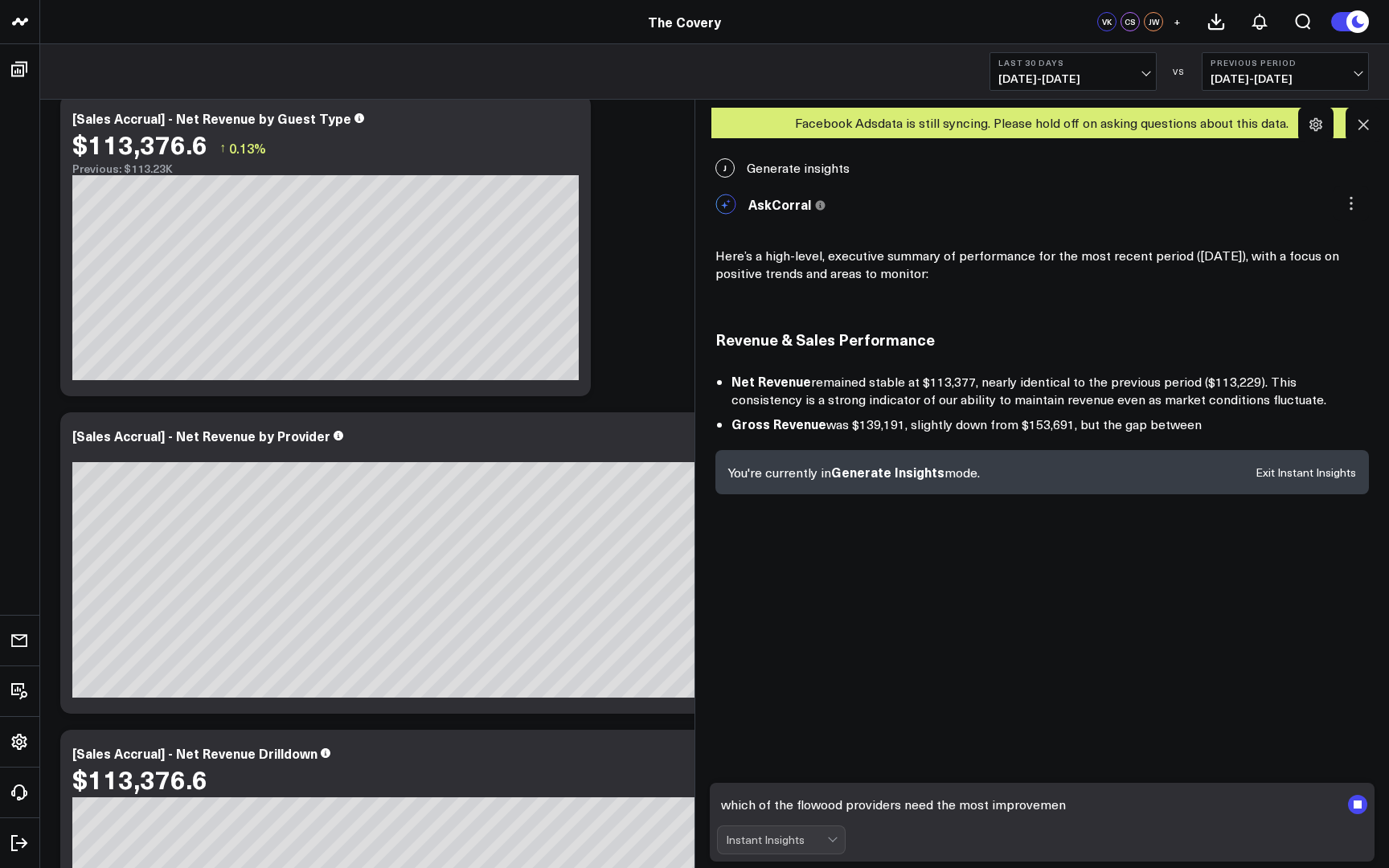
type textarea "which of the flowood providers need the most improvement"
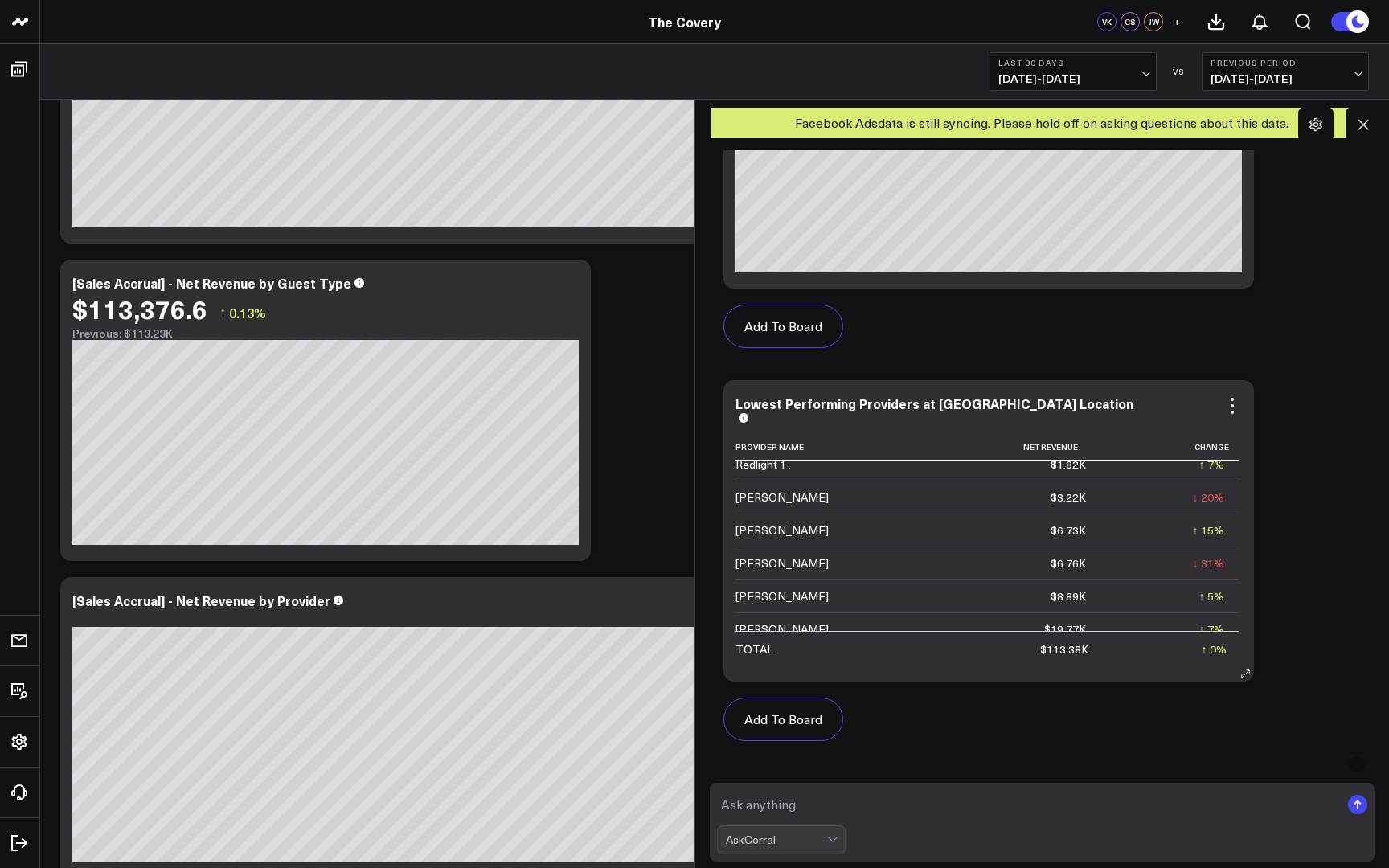
scroll to position [533, 0]
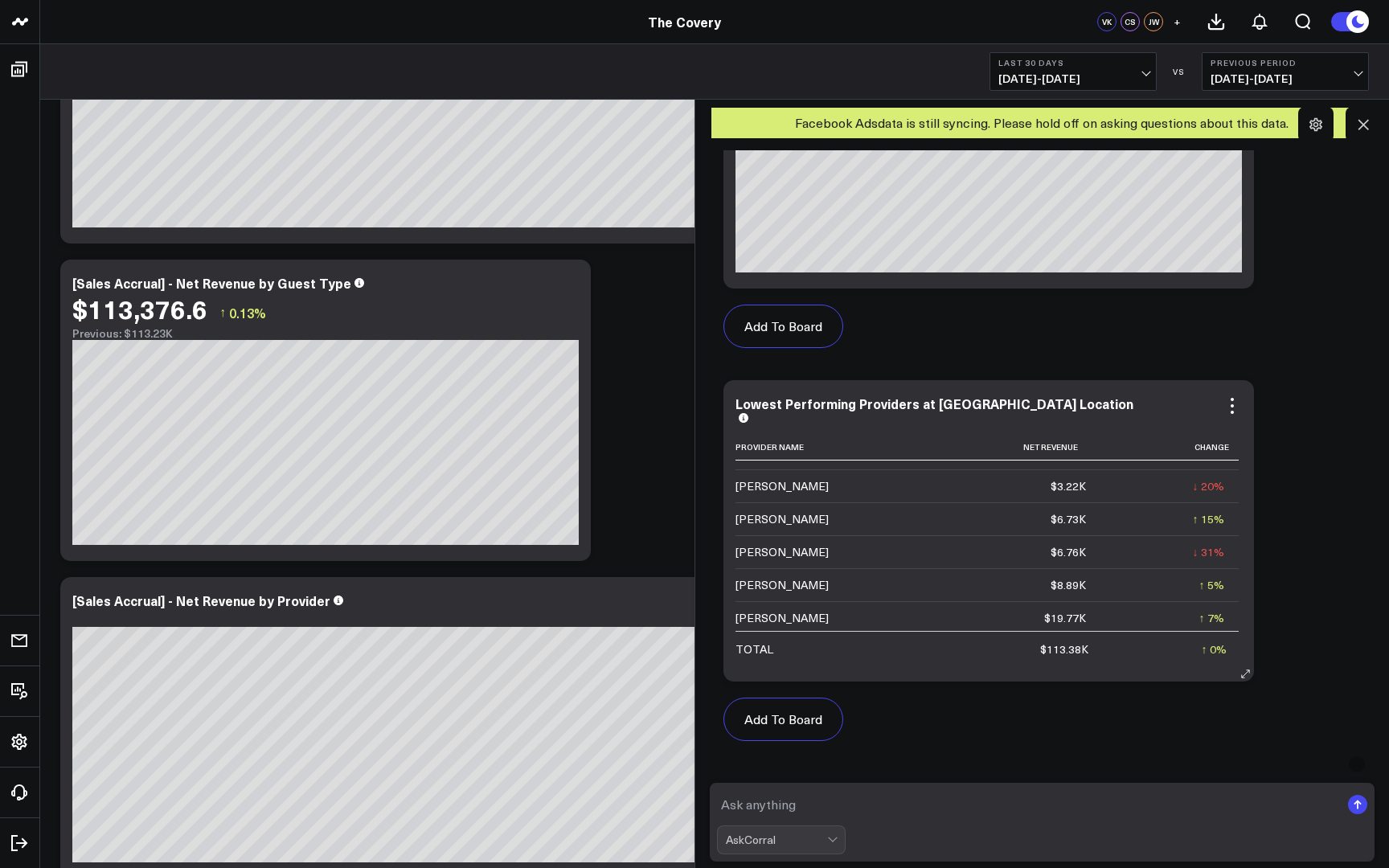
click at [1236, 578] on div "Lowest Performing Providers at Flowood Location Provider Name Net Revenue Chang…" at bounding box center [988, 531] width 531 height 302
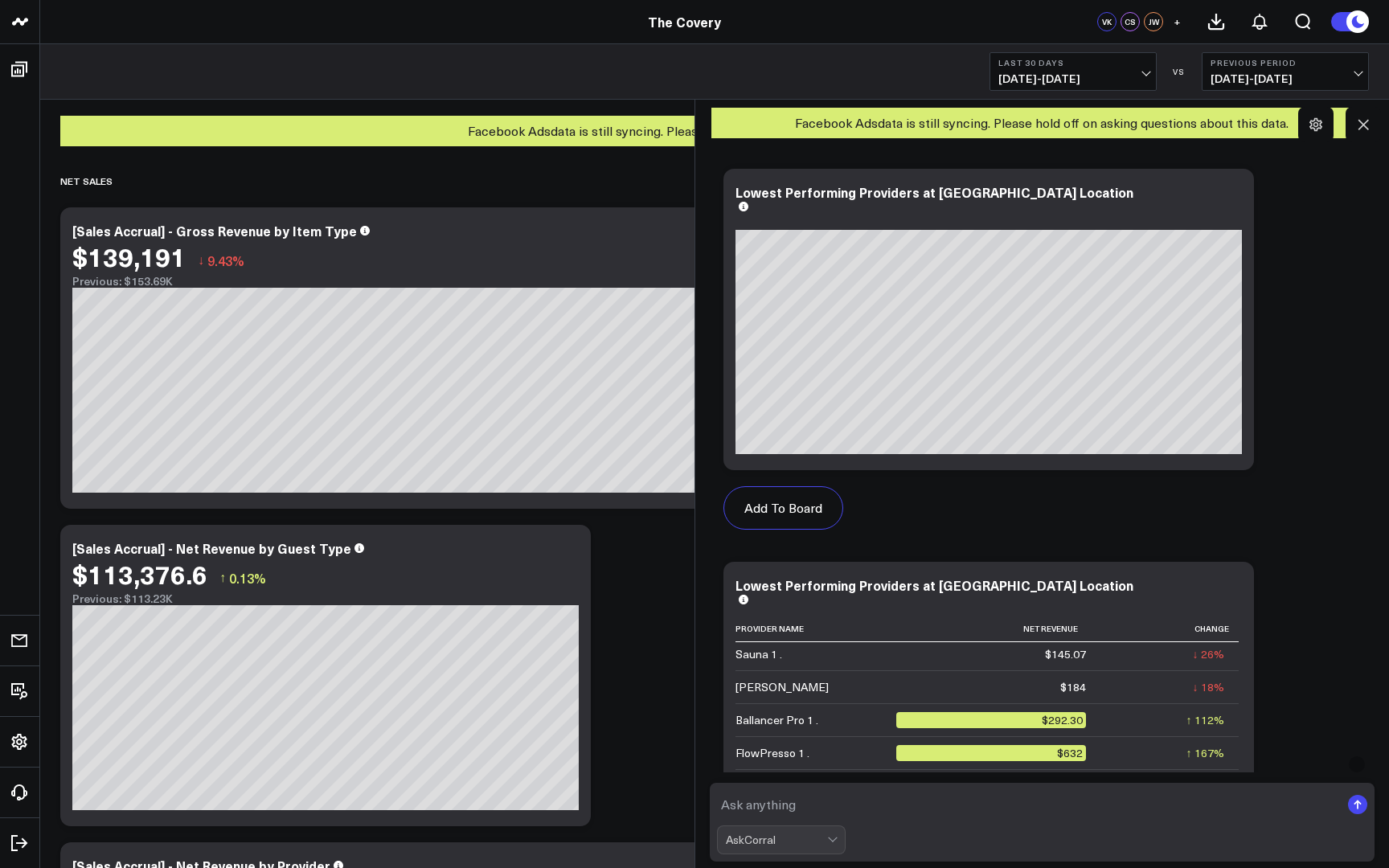
scroll to position [0, 0]
click at [1364, 127] on icon at bounding box center [1364, 124] width 16 height 16
